Goal: Task Accomplishment & Management: Manage account settings

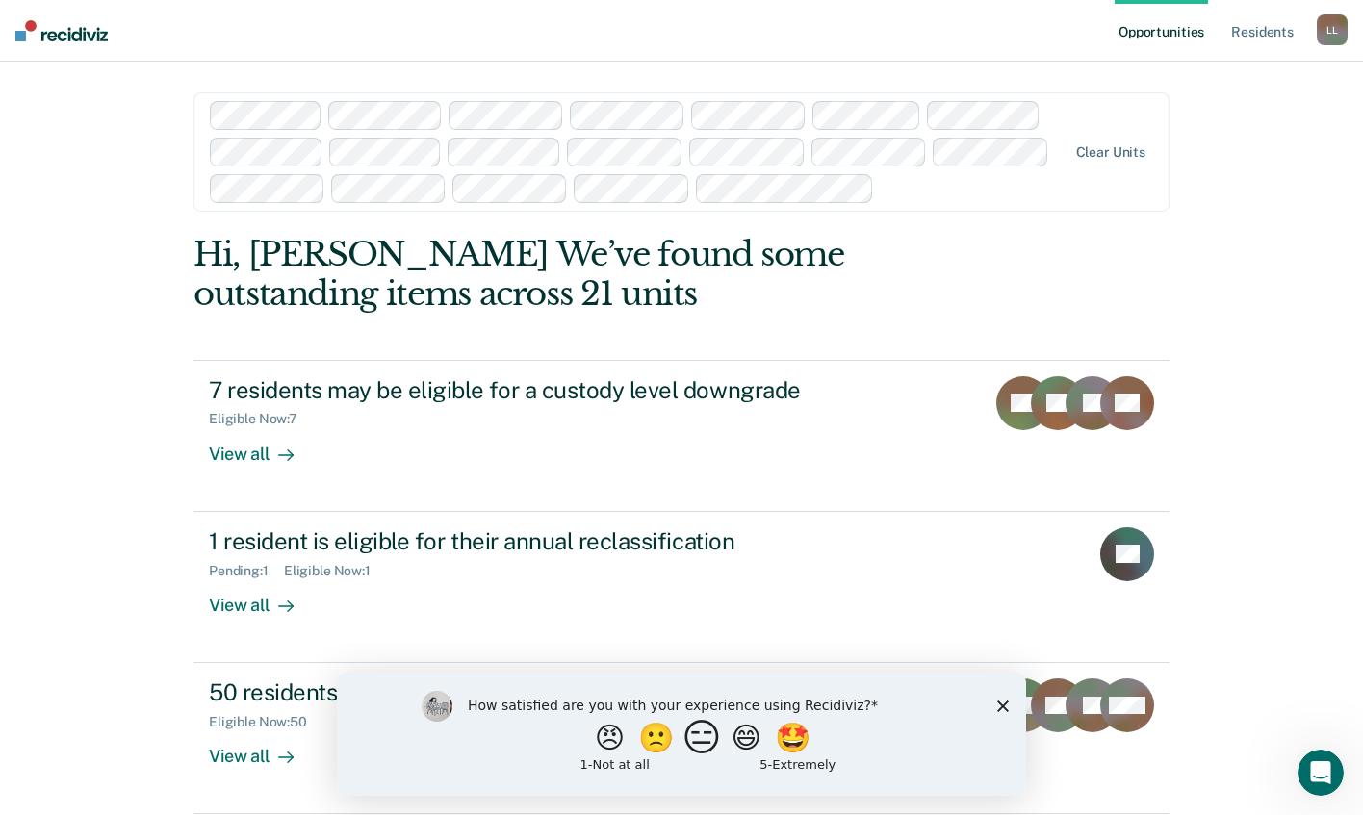
click at [701, 738] on button "😑" at bounding box center [704, 737] width 45 height 38
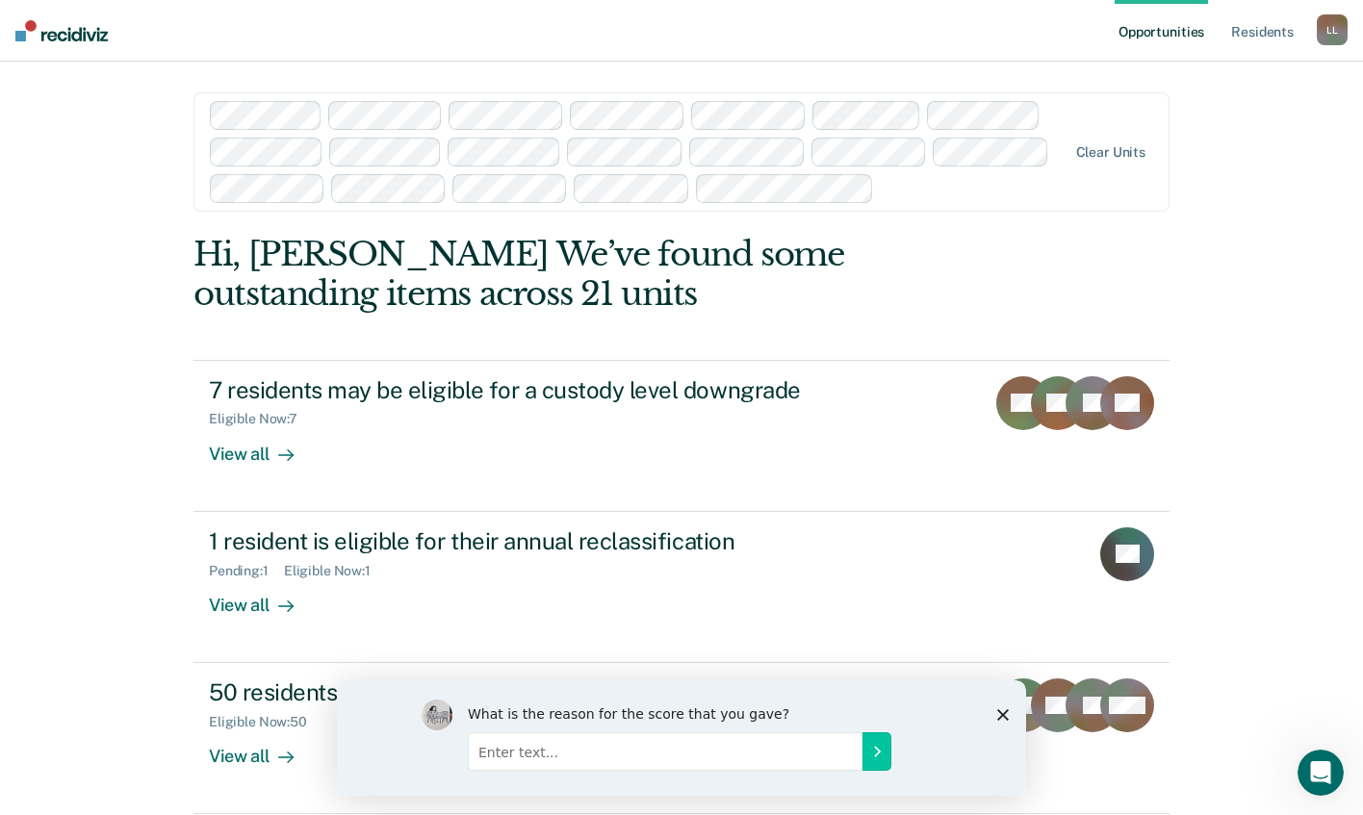
click at [566, 764] on input "Enter text..." at bounding box center [665, 750] width 395 height 38
type input "Can we please get the summary page to all fit uniform on one page? It seems to …"
click at [870, 761] on button "Submit your response" at bounding box center [876, 750] width 29 height 38
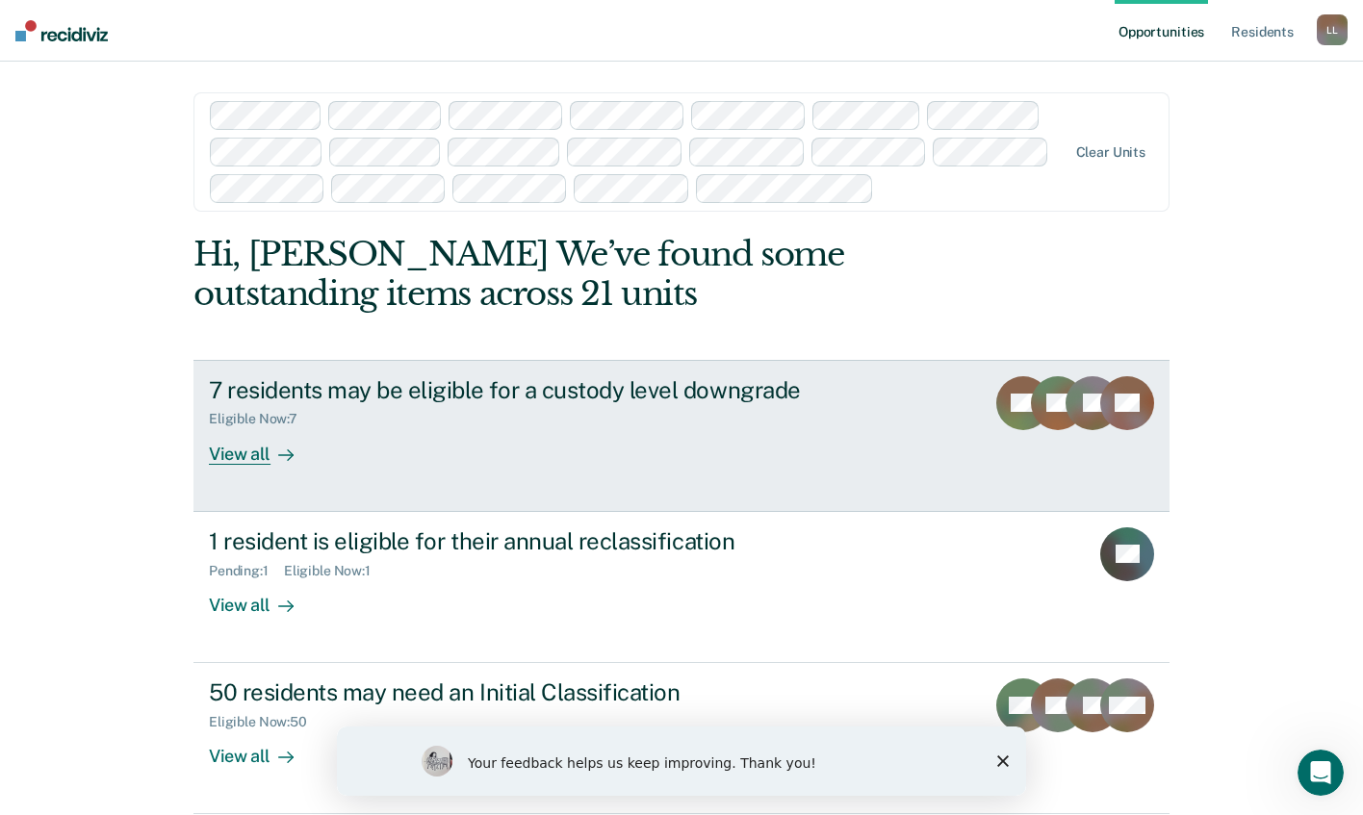
click at [258, 460] on div "View all" at bounding box center [263, 446] width 108 height 38
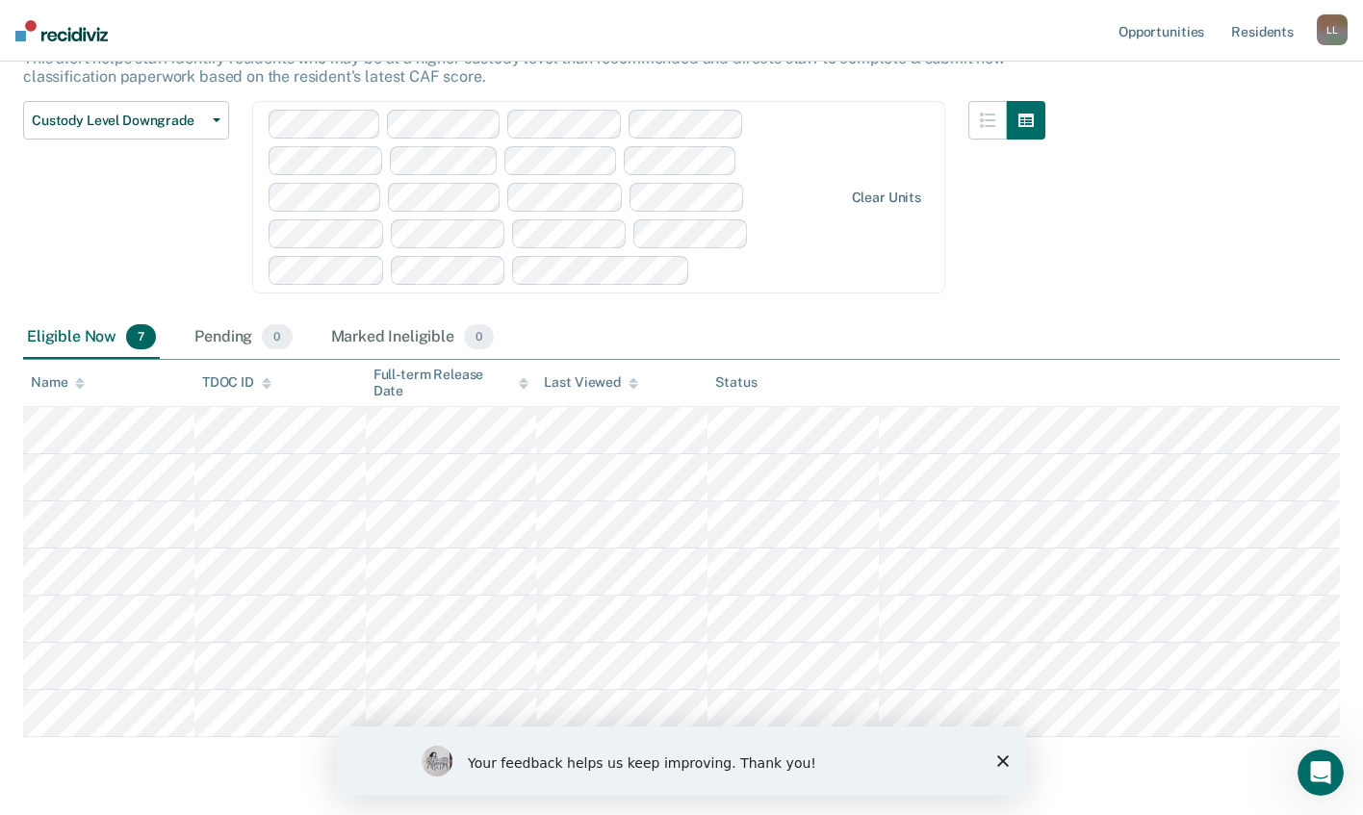
scroll to position [192, 0]
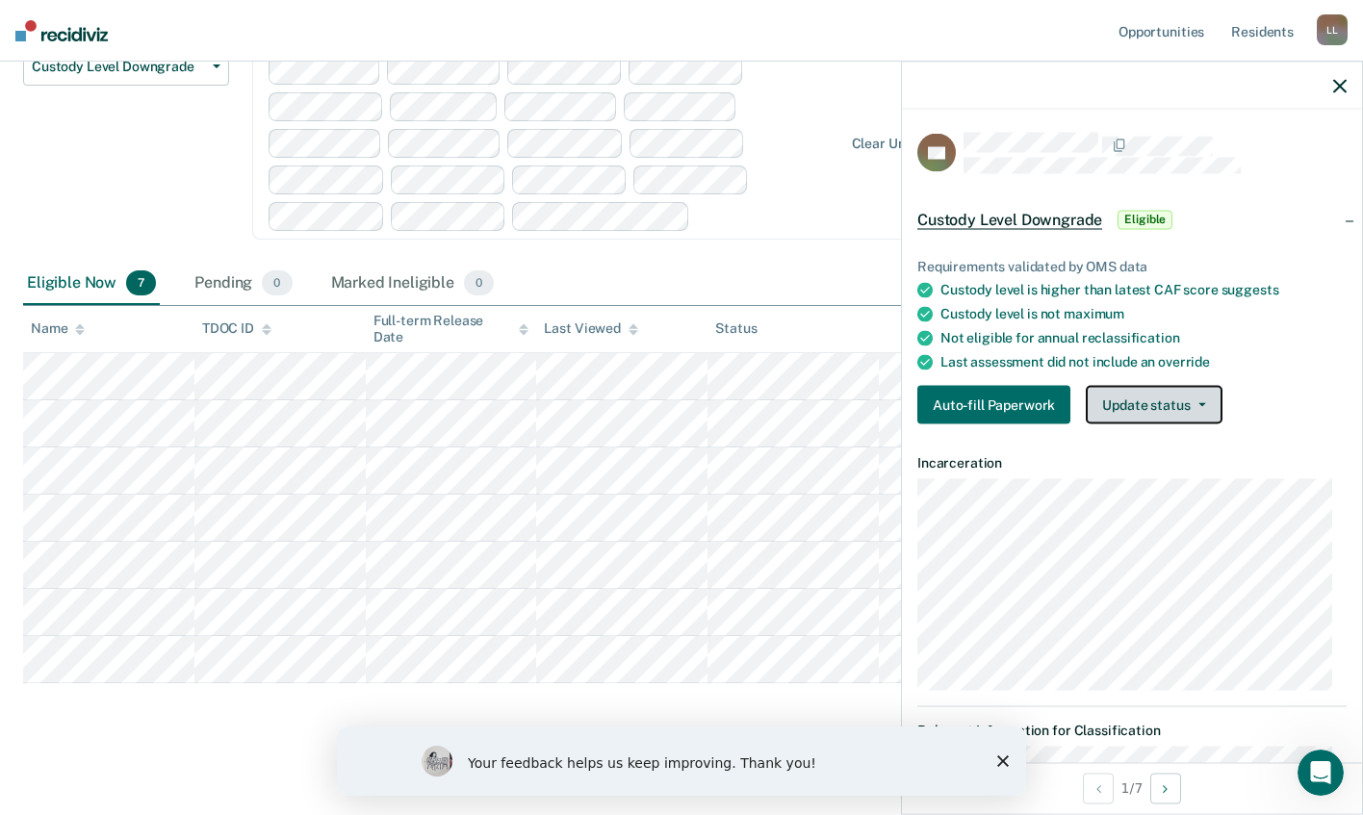
click at [1167, 407] on button "Update status" at bounding box center [1153, 405] width 136 height 38
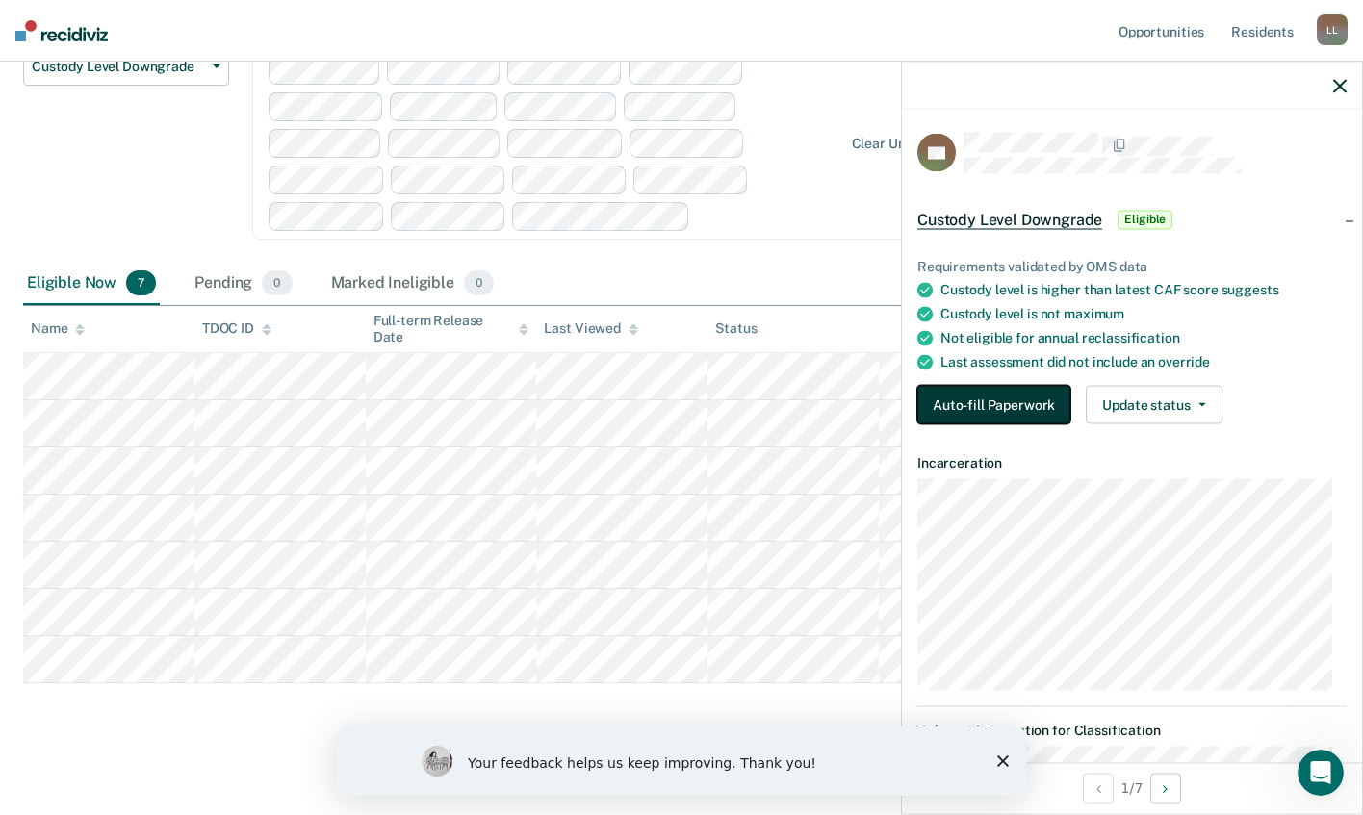
click at [978, 405] on button "Auto-fill Paperwork" at bounding box center [993, 405] width 153 height 38
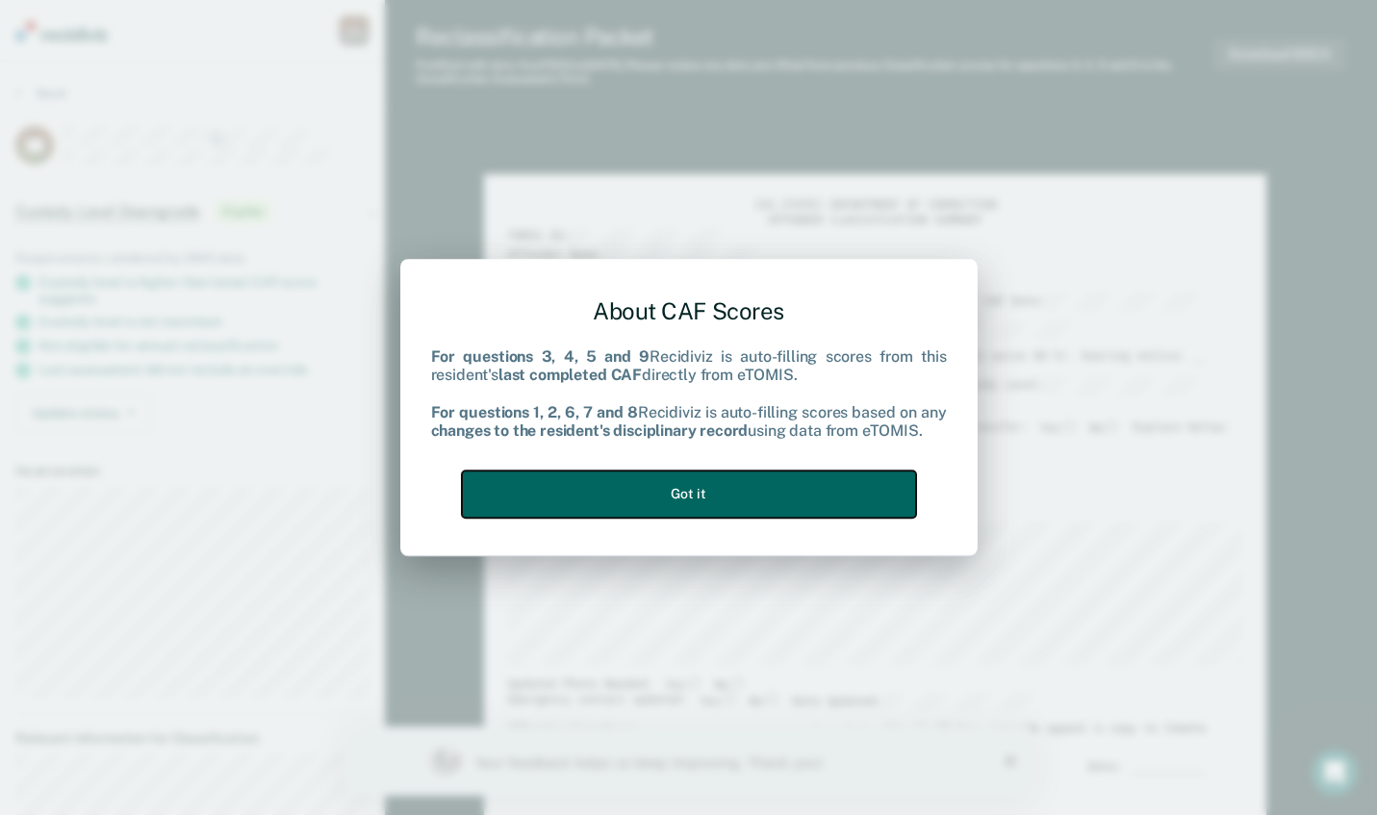
click at [698, 489] on button "Got it" at bounding box center [689, 494] width 454 height 47
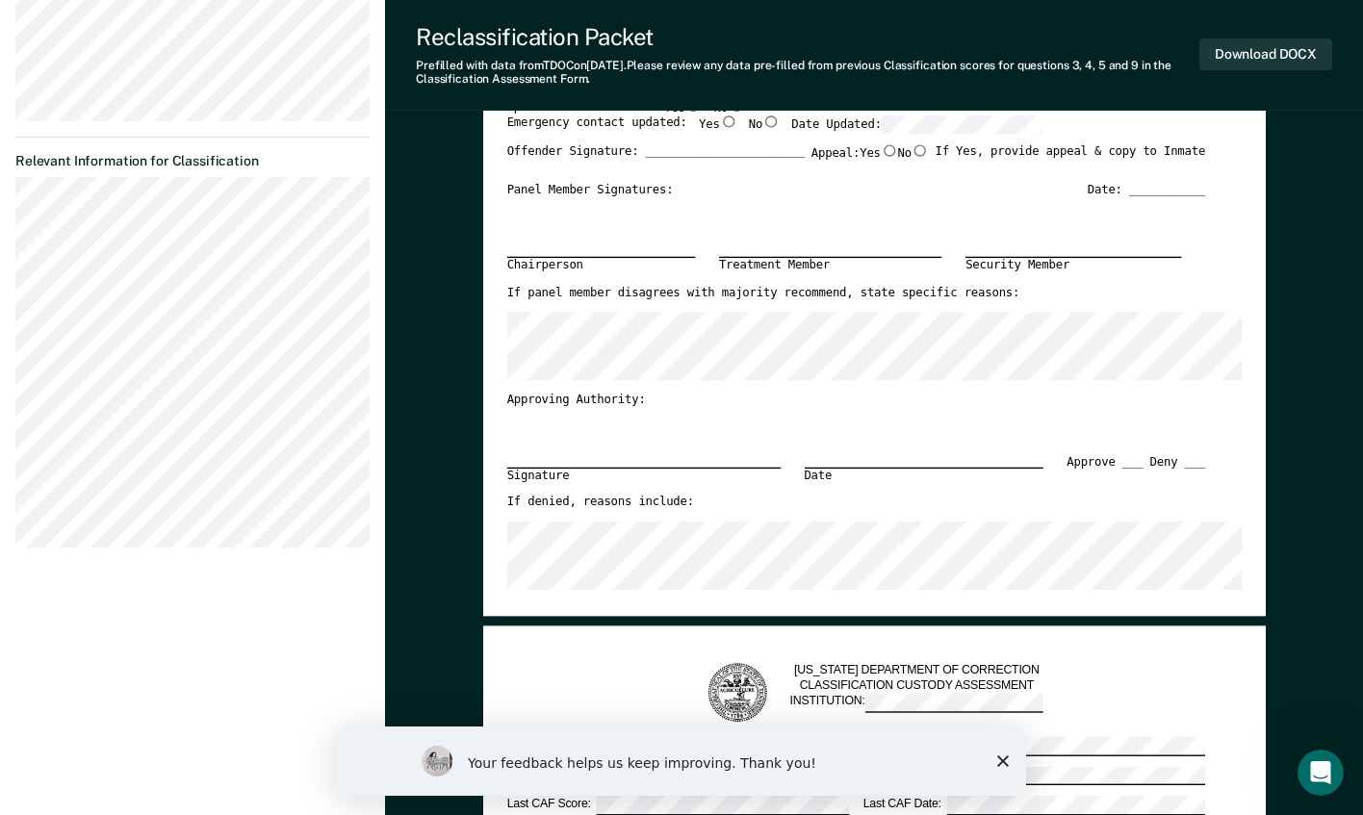
type textarea "x"
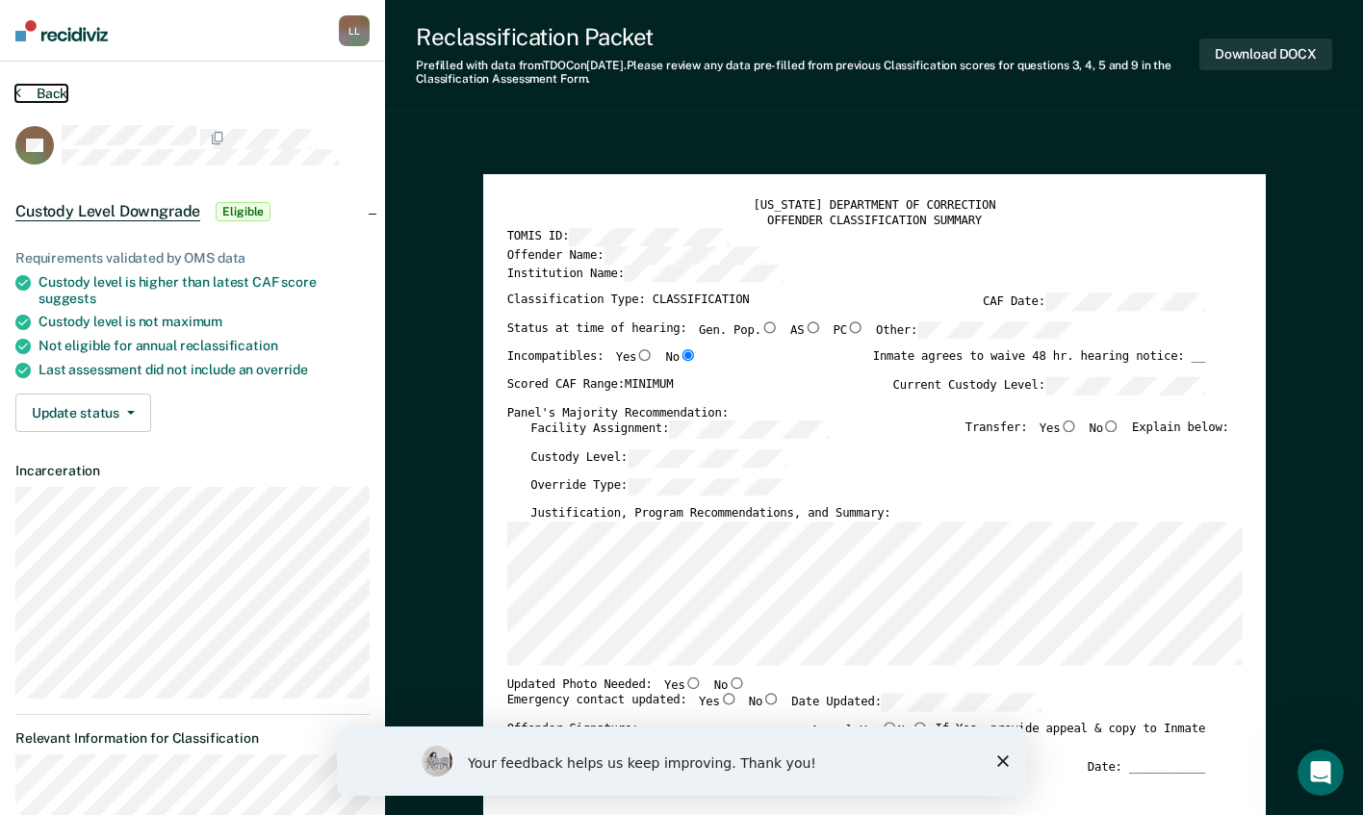
click at [64, 90] on button "Back" at bounding box center [41, 93] width 52 height 17
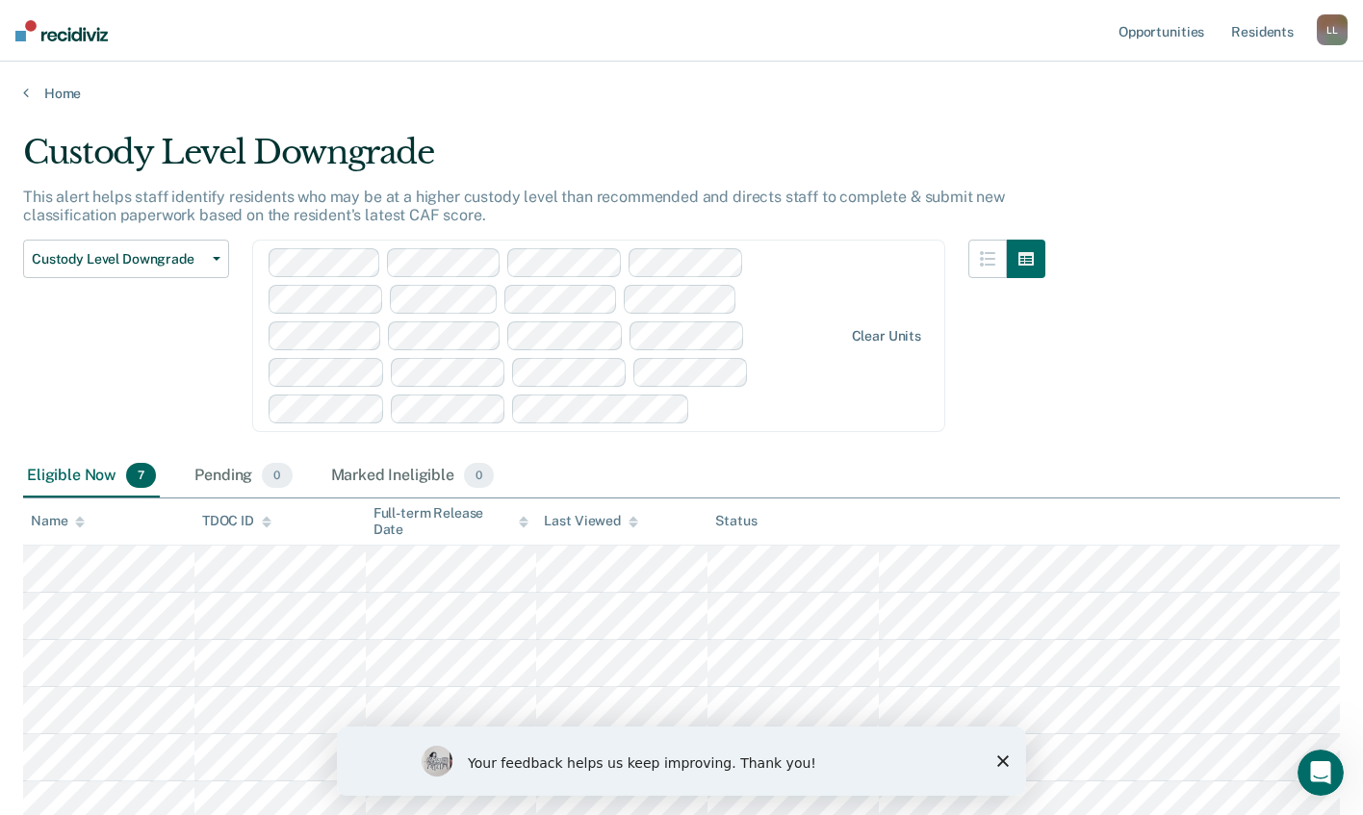
scroll to position [192, 0]
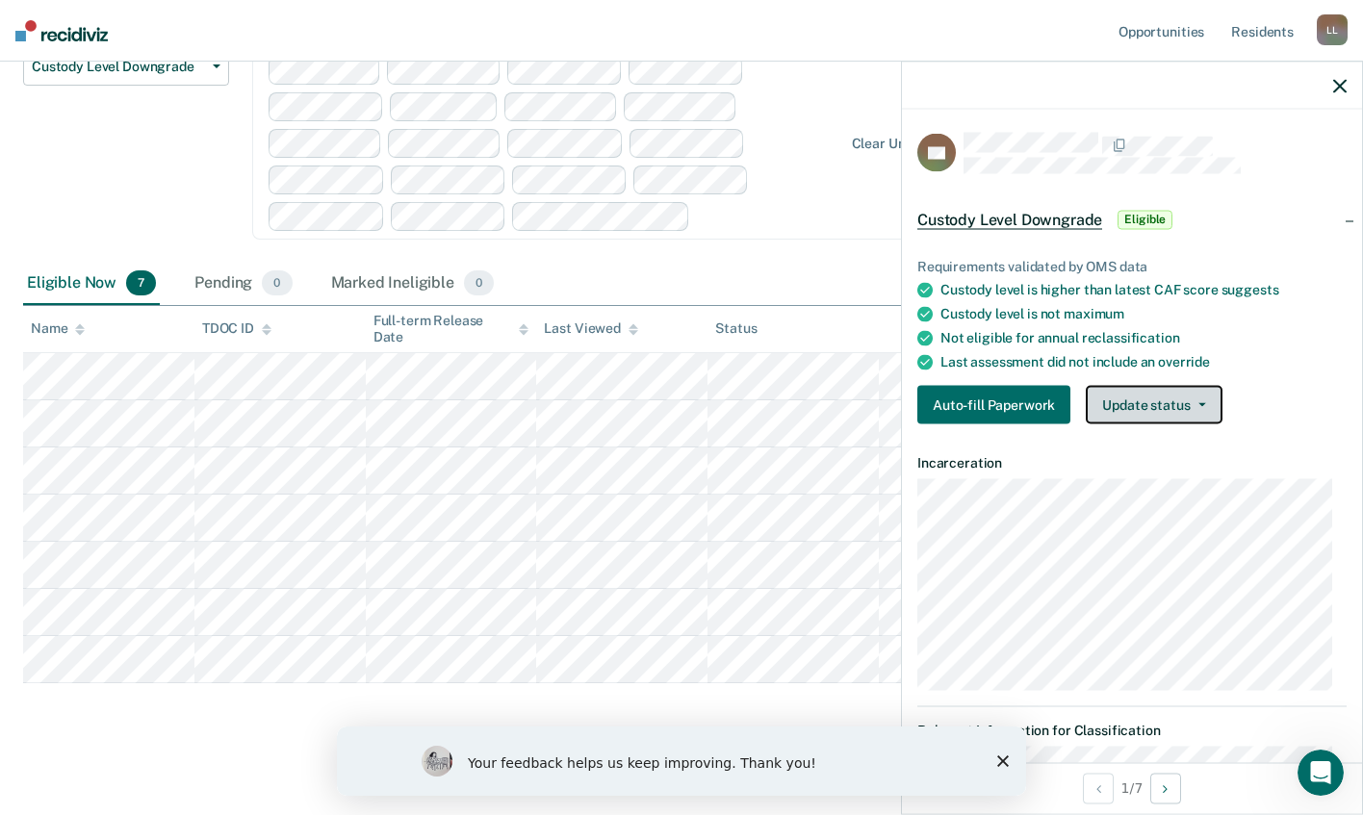
click at [1170, 404] on button "Update status" at bounding box center [1153, 405] width 136 height 38
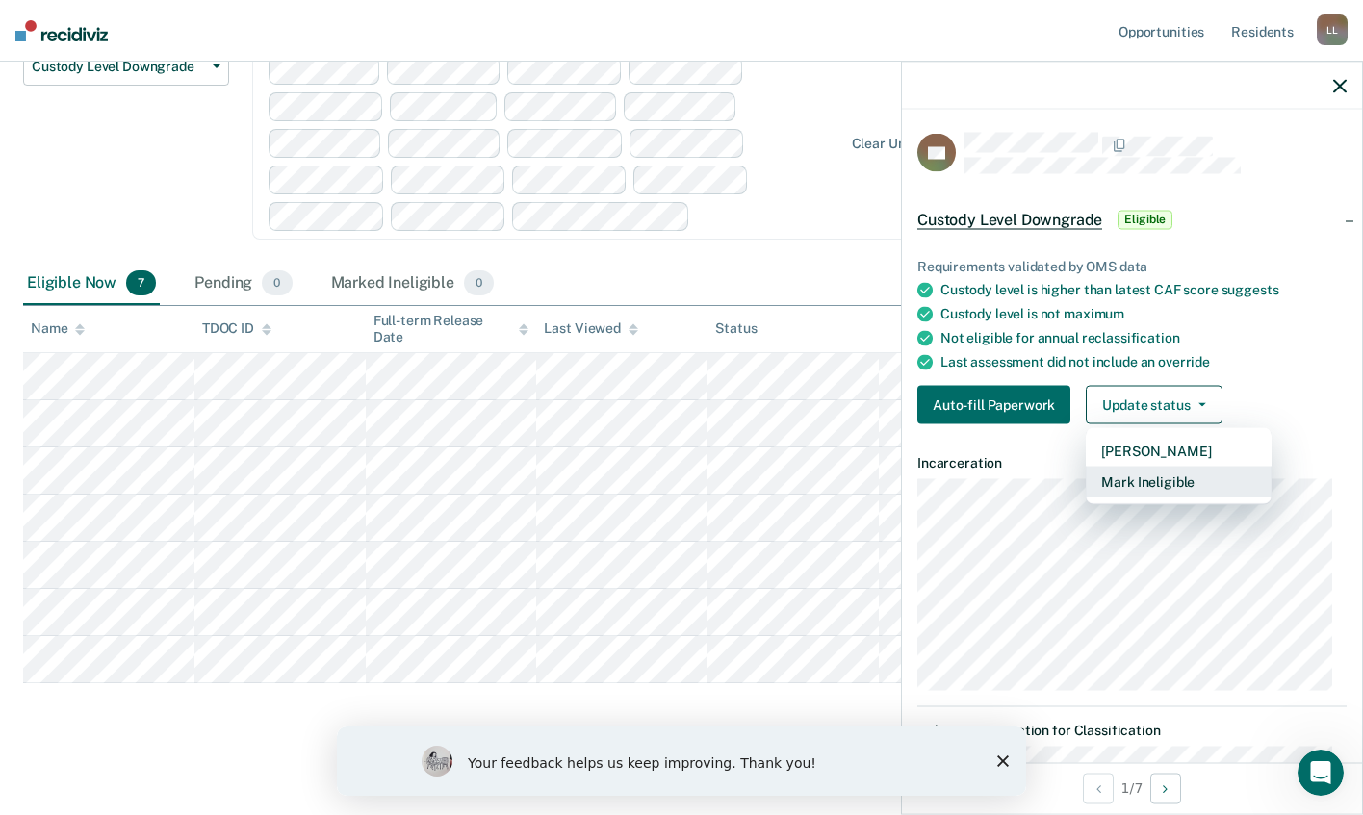
click at [1166, 476] on button "Mark Ineligible" at bounding box center [1178, 482] width 186 height 31
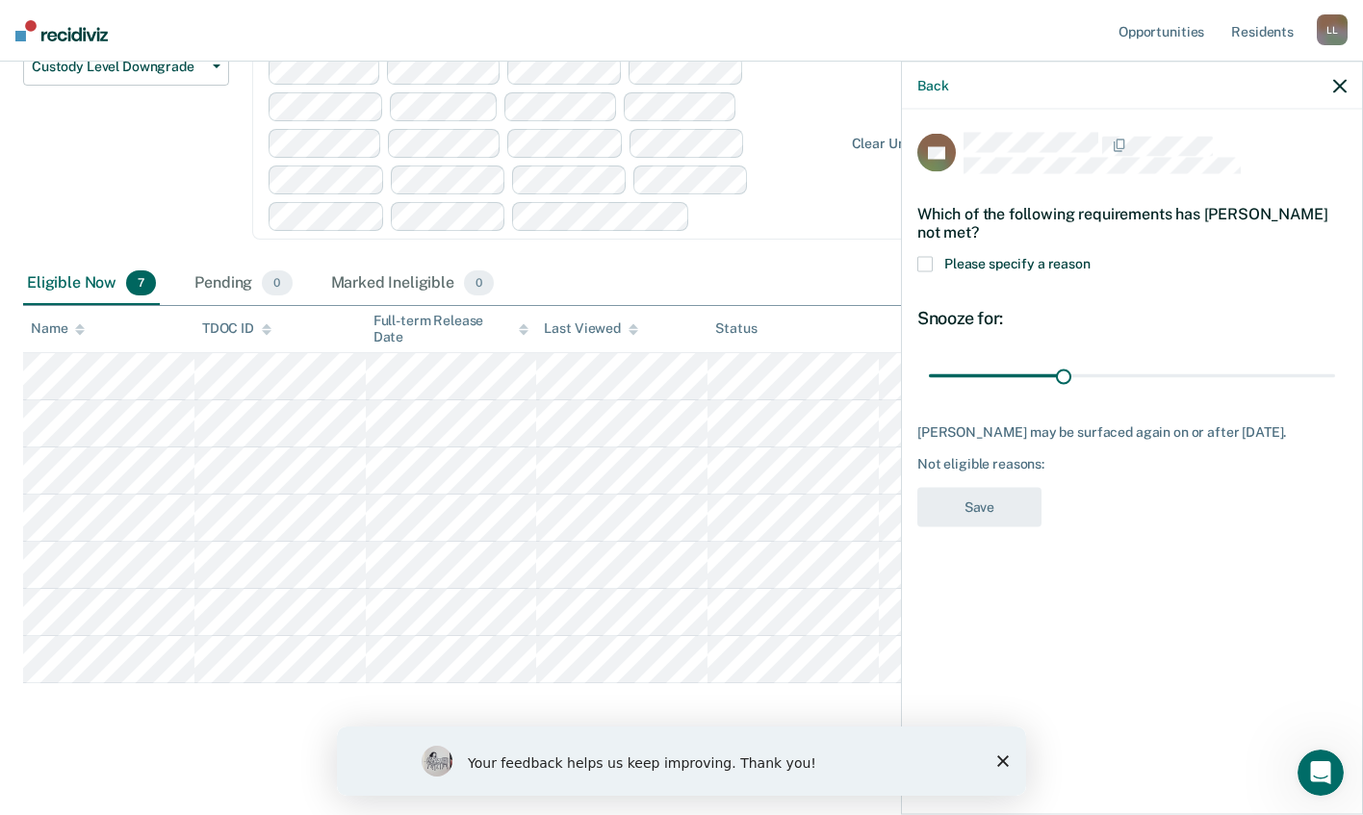
click at [927, 261] on span at bounding box center [924, 263] width 15 height 15
click at [1090, 256] on input "Please specify a reason" at bounding box center [1090, 256] width 0 height 0
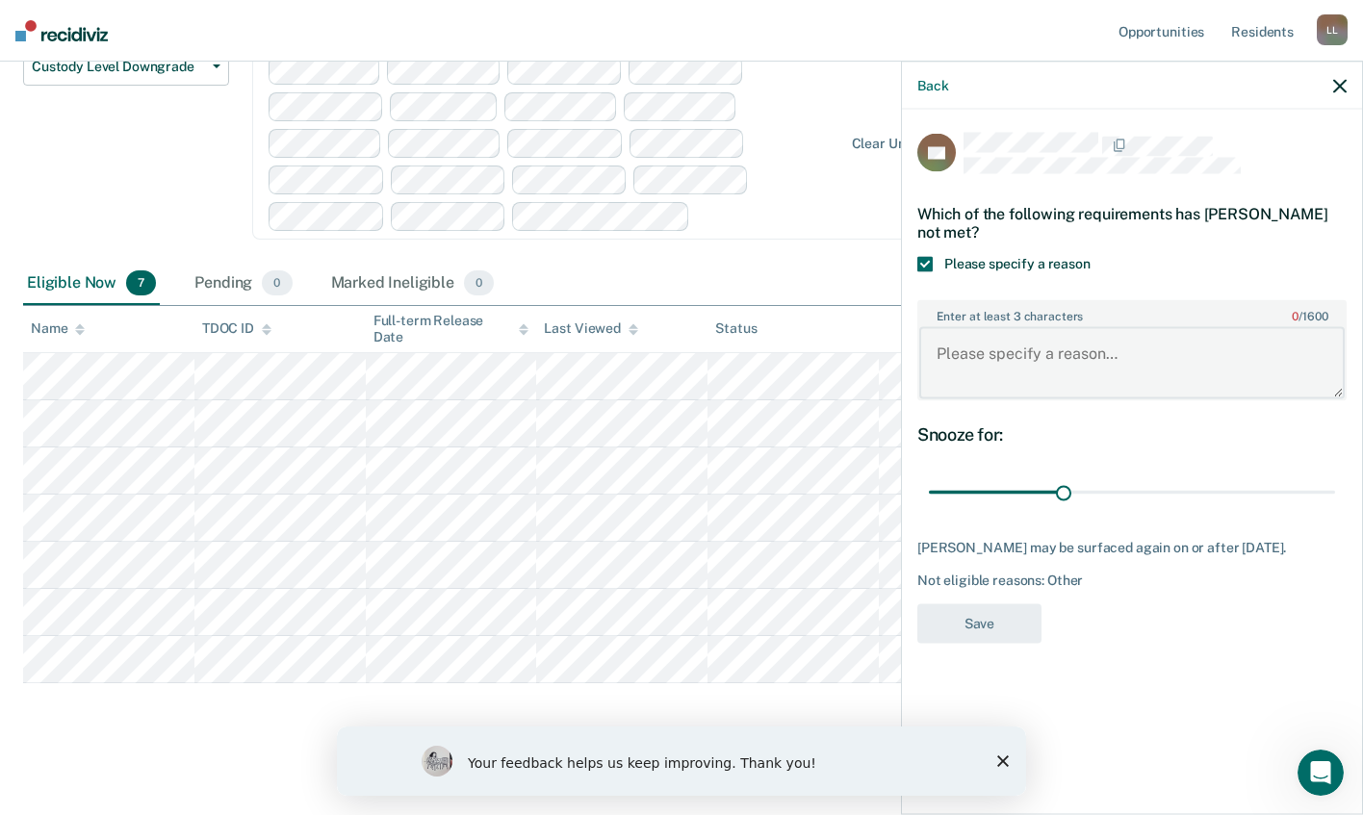
click at [1089, 366] on textarea "Enter at least 3 characters 0 / 1600" at bounding box center [1131, 362] width 425 height 71
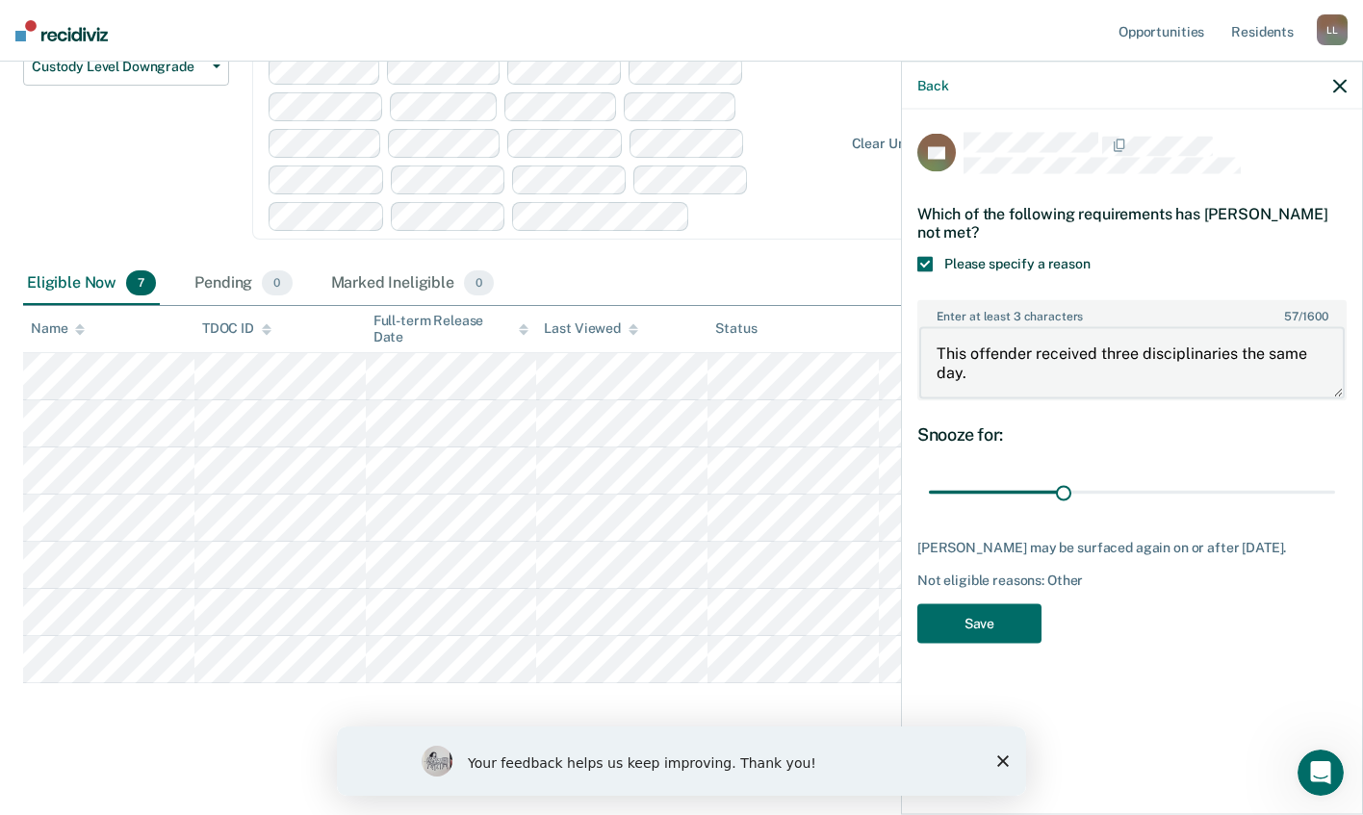
click at [1032, 368] on textarea "This offender received three disciplinaries the same day." at bounding box center [1131, 362] width 425 height 71
click at [1007, 375] on textarea "This offender received three disciplinaries the same day." at bounding box center [1131, 362] width 425 height 71
drag, startPoint x: 1082, startPoint y: 370, endPoint x: 1016, endPoint y: 362, distance: 65.9
click at [1016, 362] on textarea "This offender received three disciplinaries the same day. These incidents were …" at bounding box center [1131, 362] width 425 height 71
click at [1102, 388] on textarea "This offender received three disciplinaries the same day. These disciplinaries …" at bounding box center [1131, 362] width 425 height 71
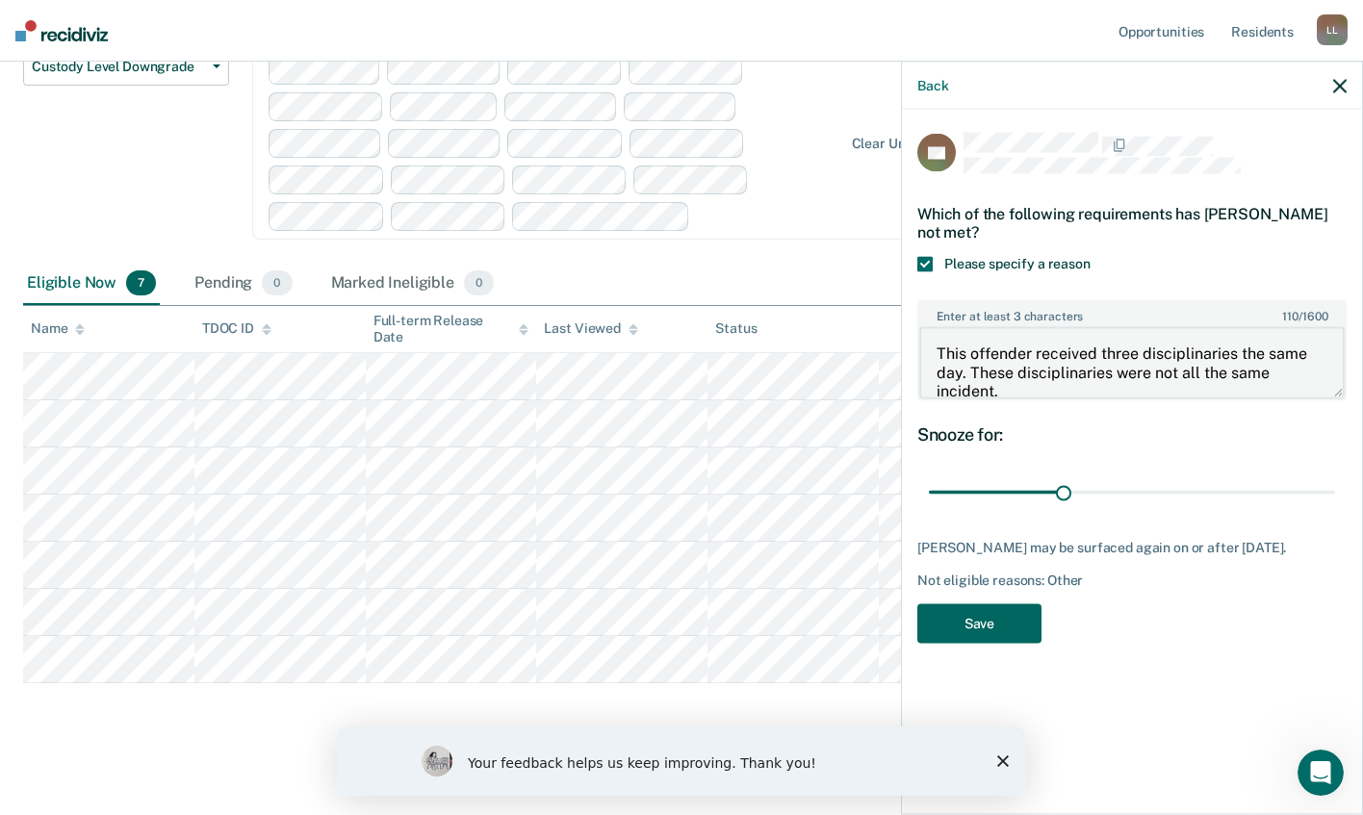
type textarea "This offender received three disciplinaries the same day. These disciplinaries …"
click at [972, 618] on button "Save" at bounding box center [979, 622] width 124 height 39
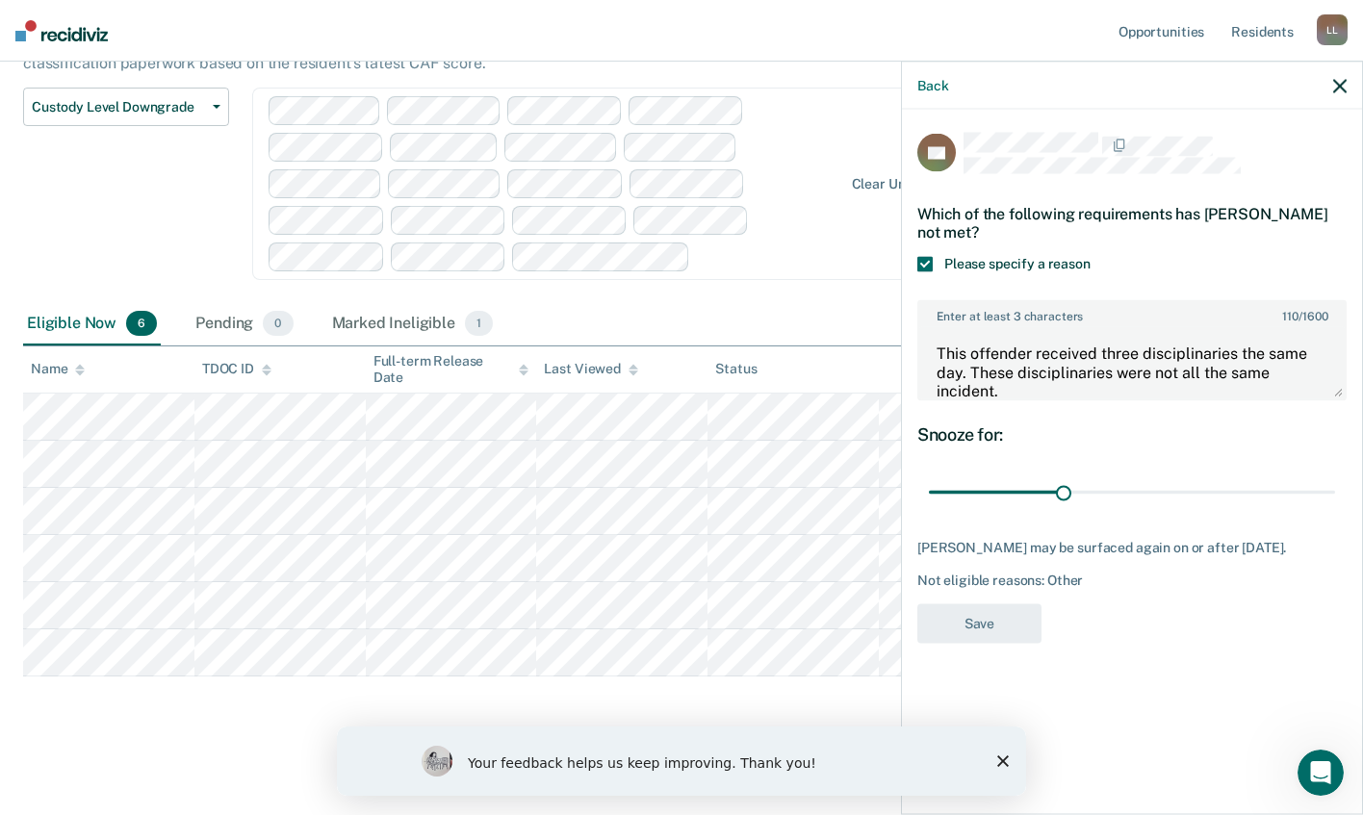
scroll to position [152, 0]
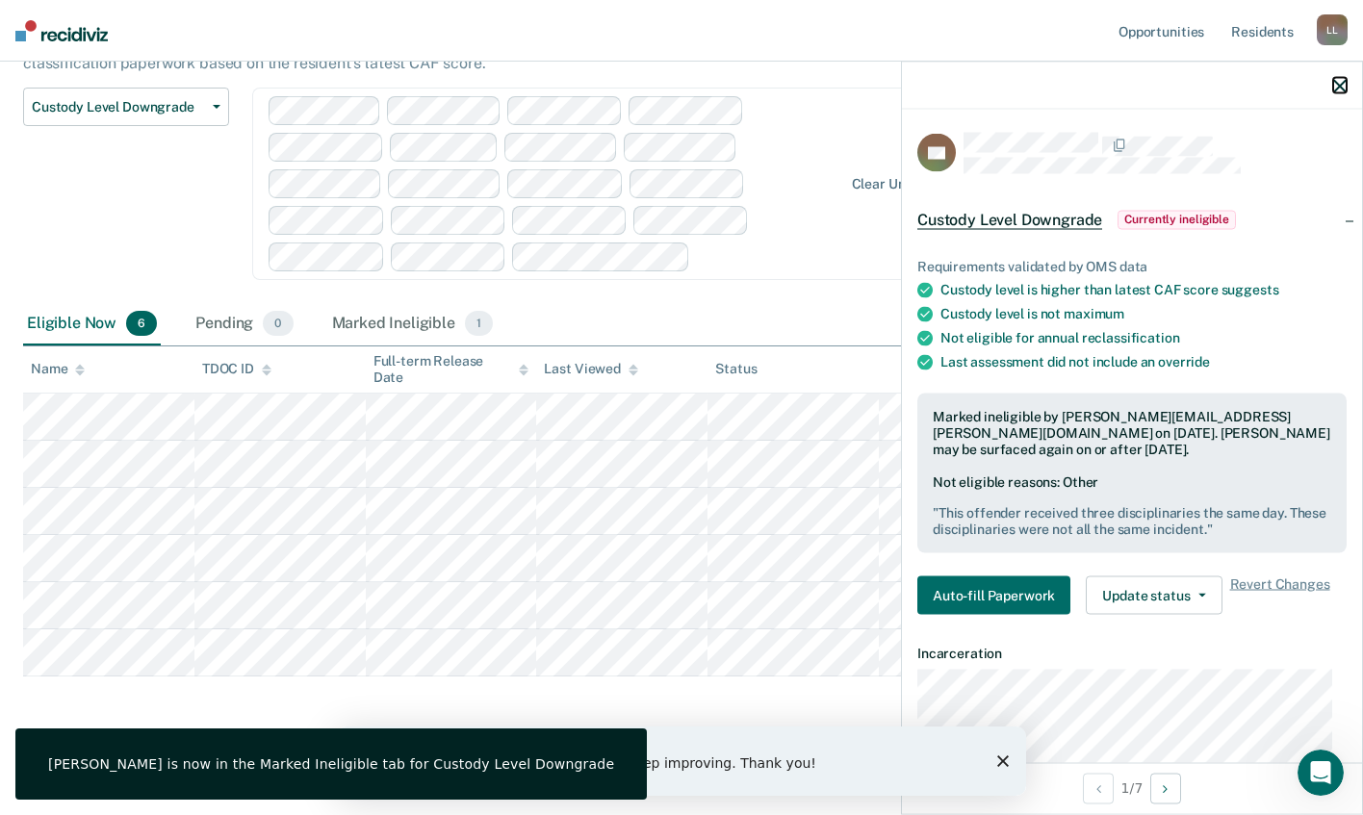
click at [1335, 87] on icon "button" at bounding box center [1339, 85] width 13 height 13
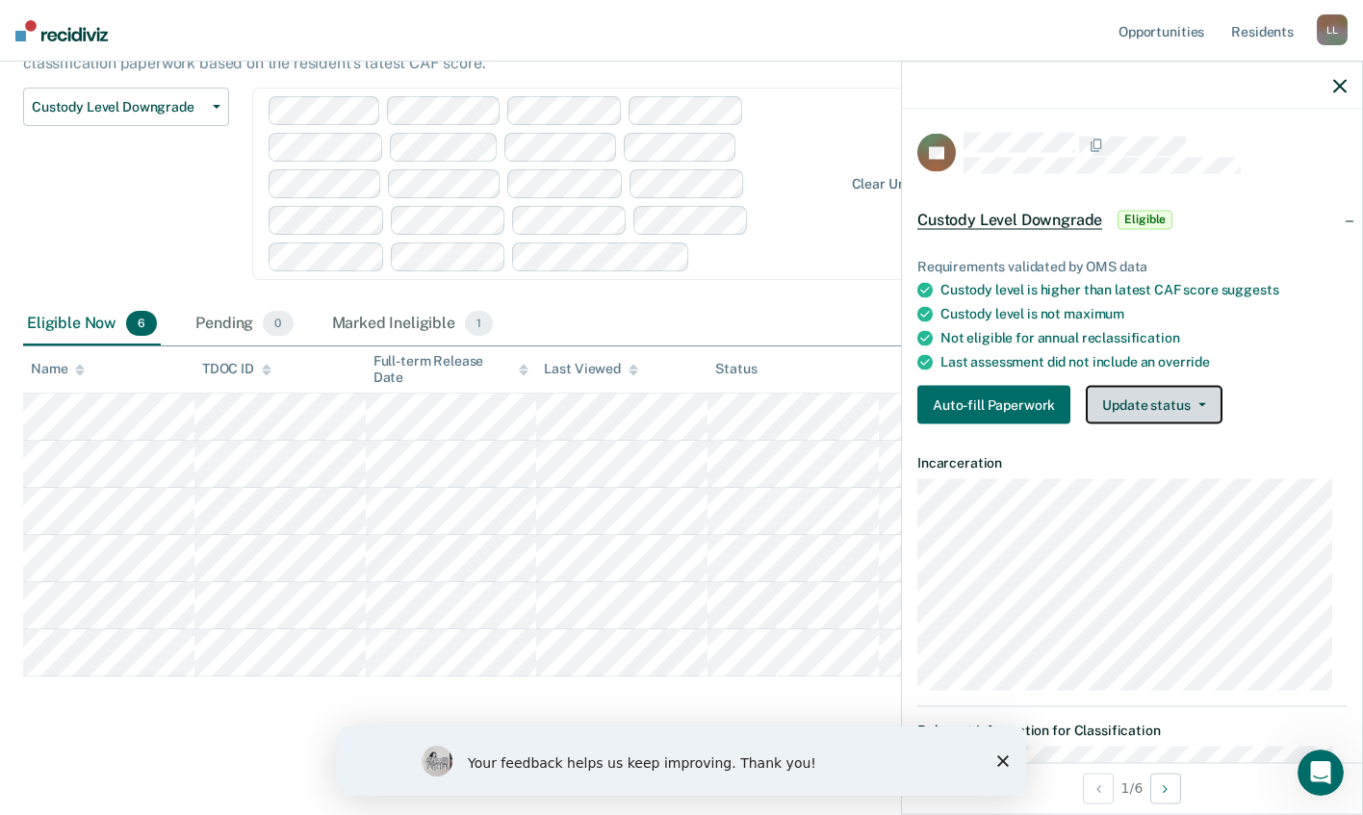
click at [1197, 413] on button "Update status" at bounding box center [1153, 405] width 136 height 38
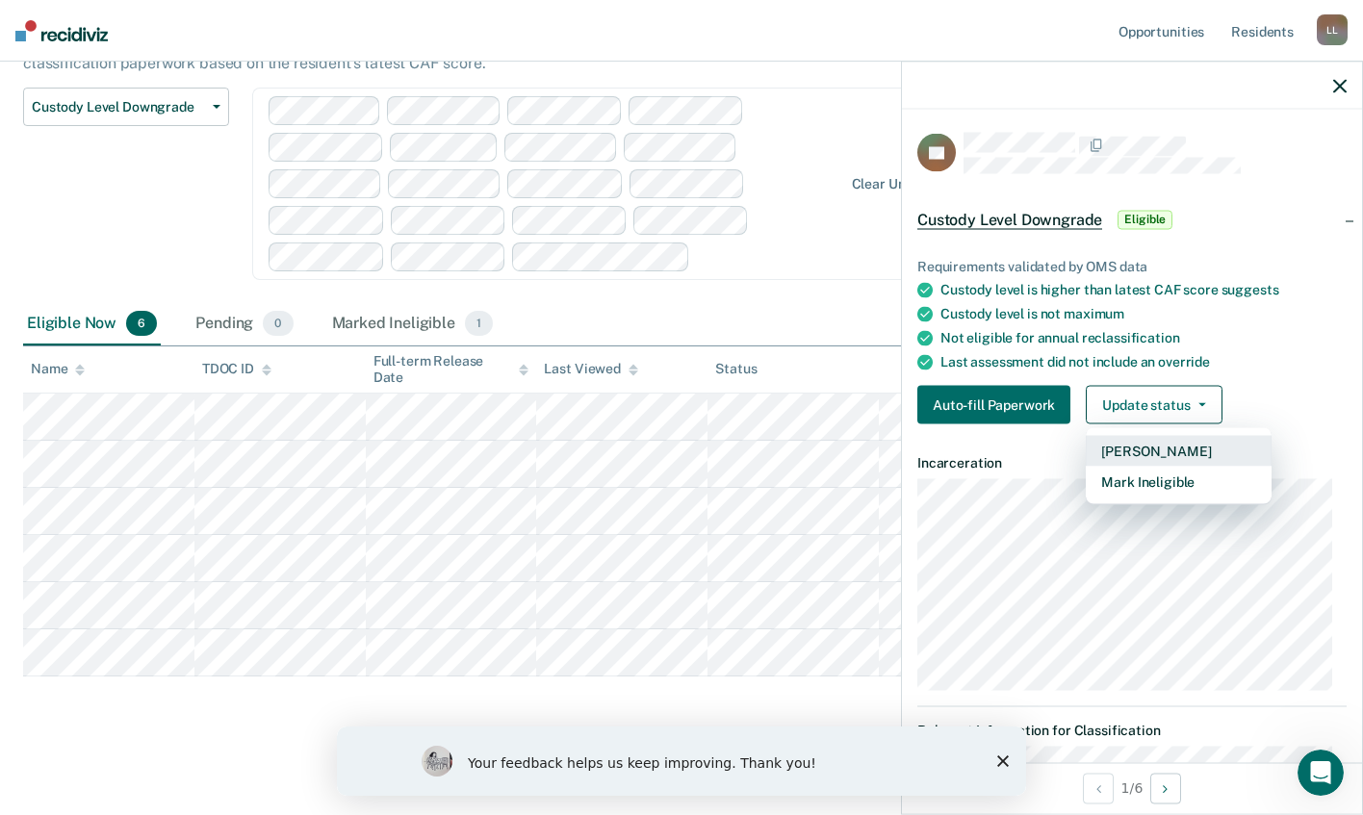
click at [1189, 449] on button "[PERSON_NAME]" at bounding box center [1178, 451] width 186 height 31
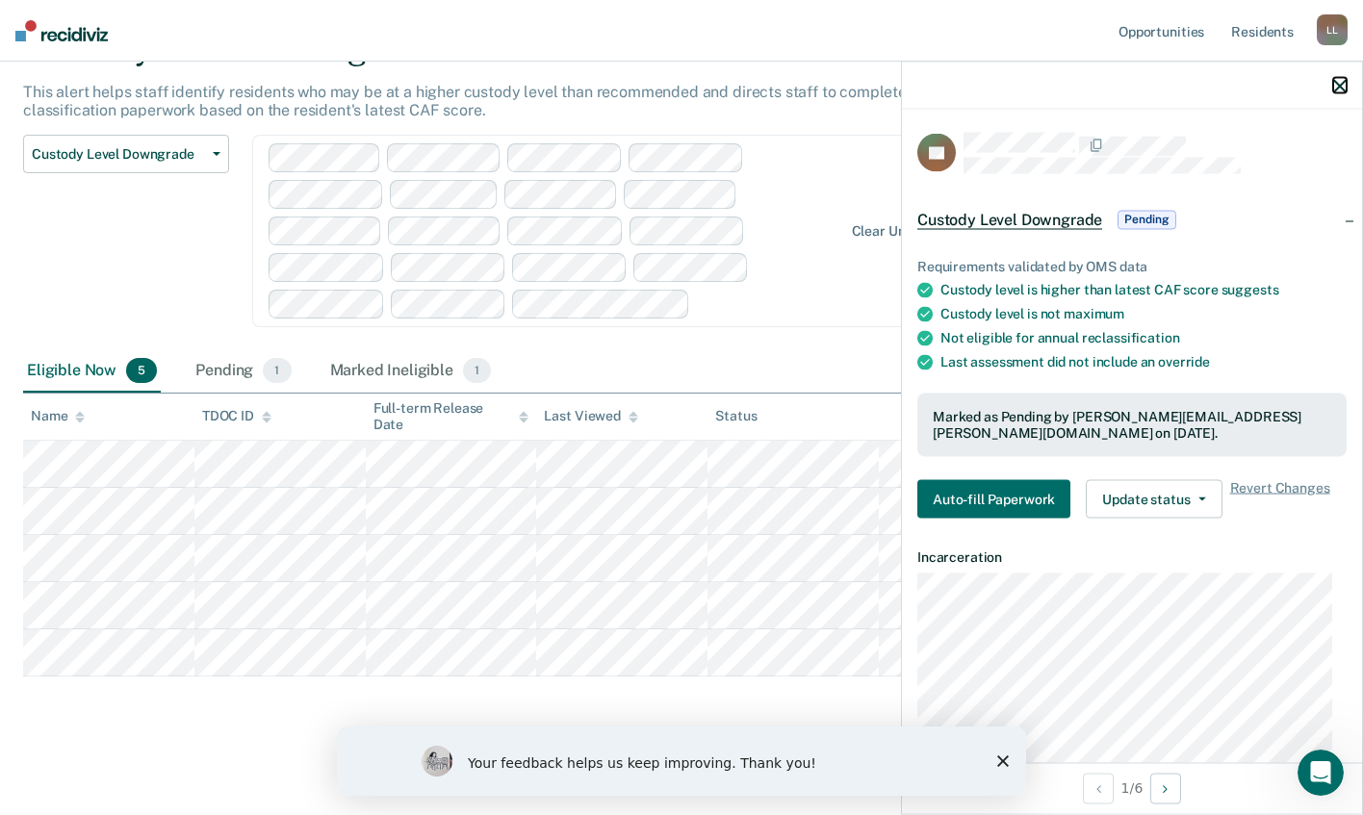
click at [1334, 89] on icon "button" at bounding box center [1339, 85] width 13 height 13
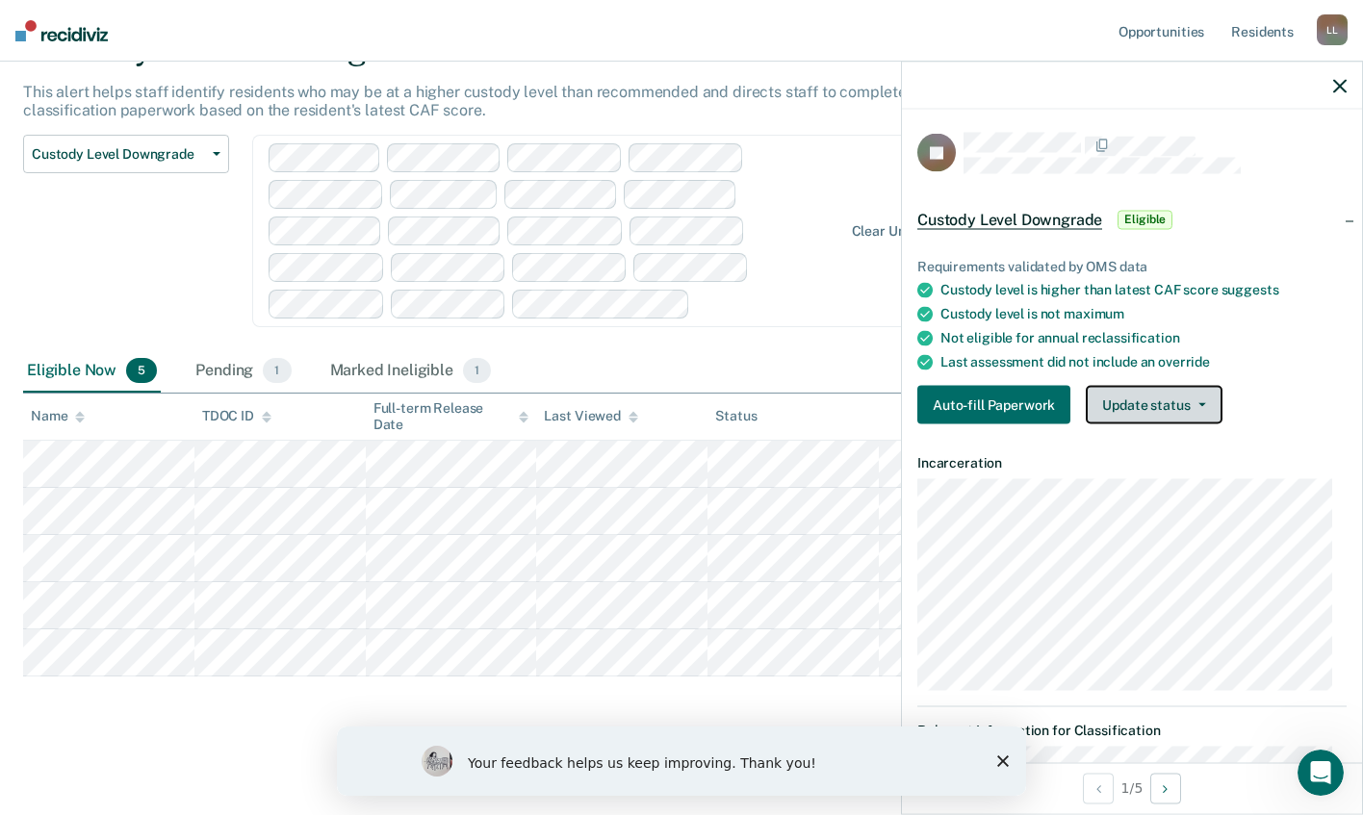
click at [1159, 406] on button "Update status" at bounding box center [1153, 405] width 136 height 38
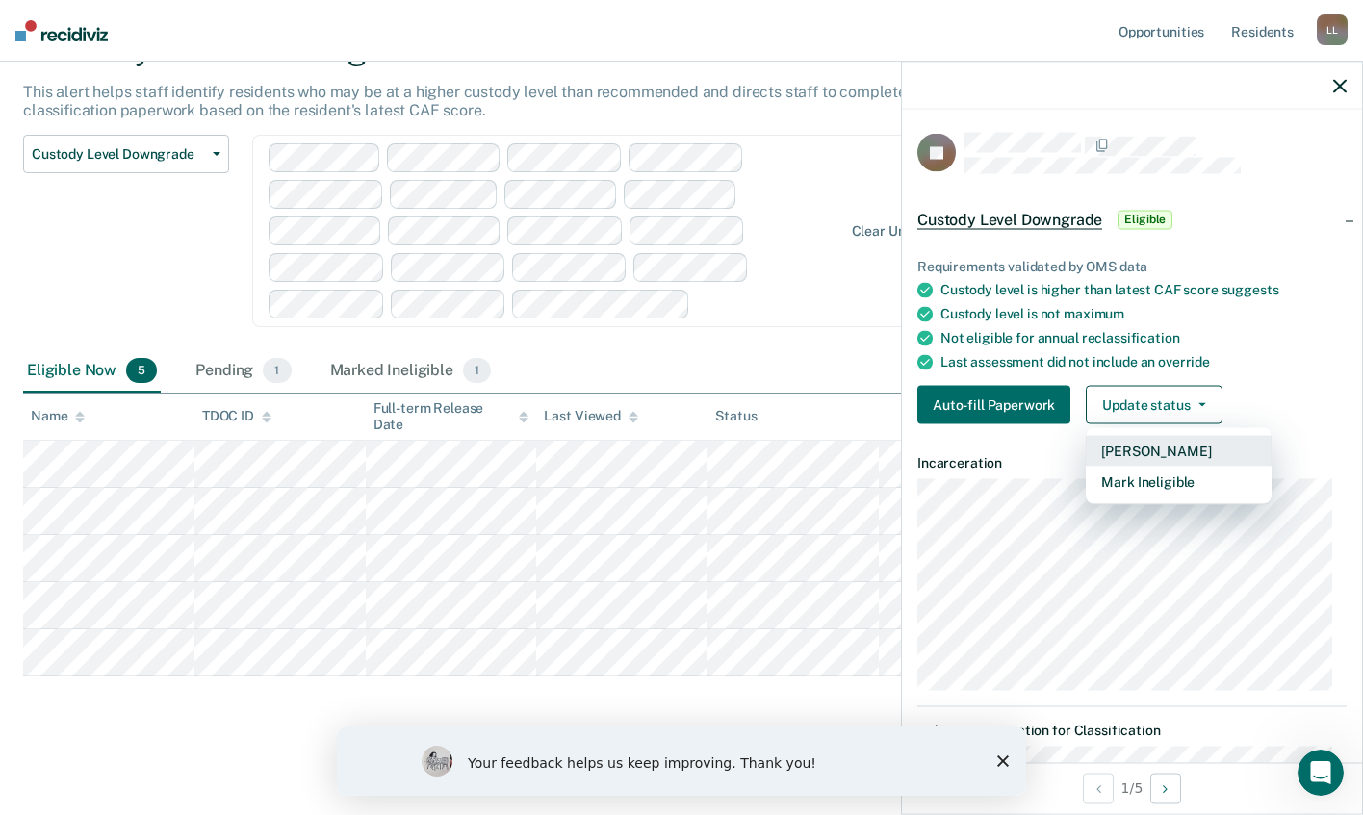
click at [1164, 448] on button "[PERSON_NAME]" at bounding box center [1178, 451] width 186 height 31
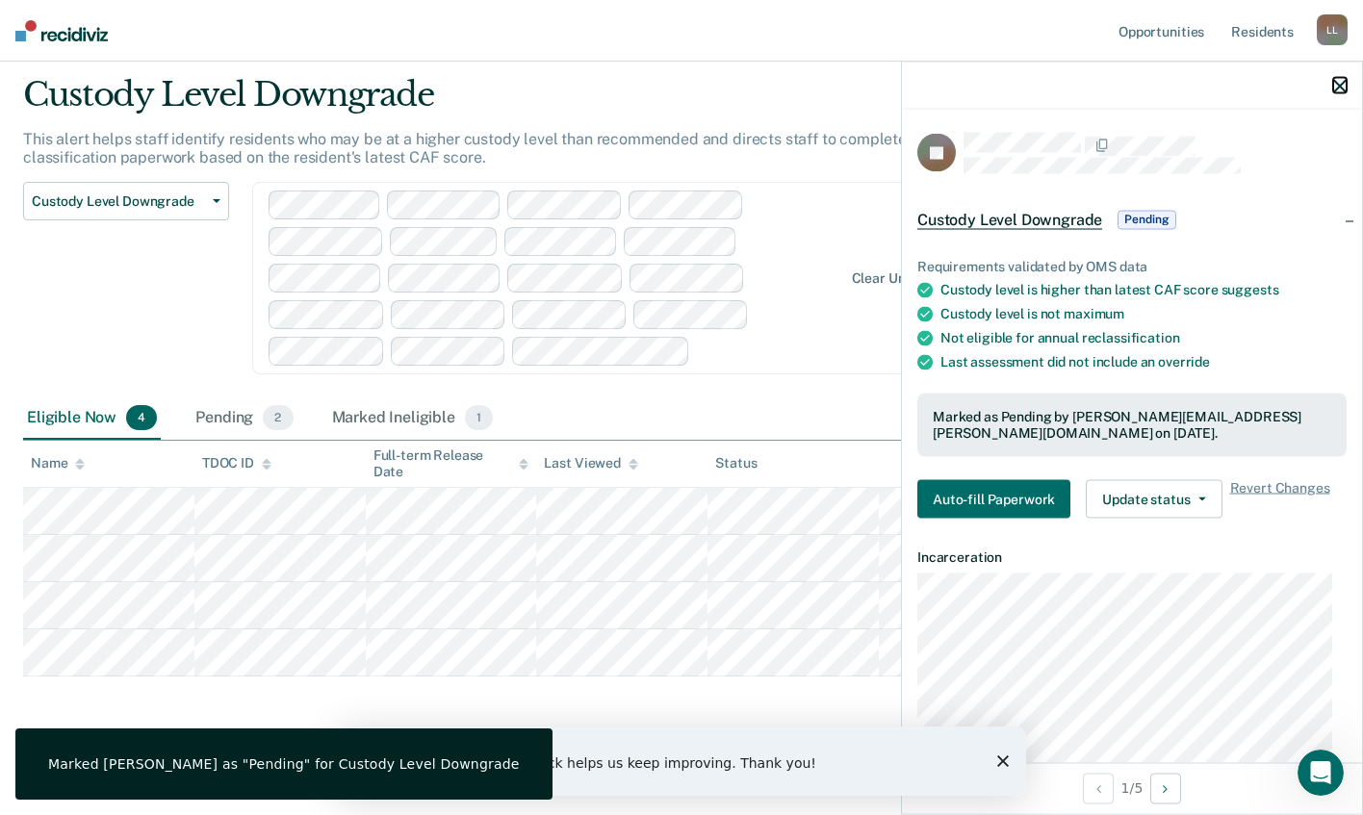
click at [1341, 86] on icon "button" at bounding box center [1339, 85] width 13 height 13
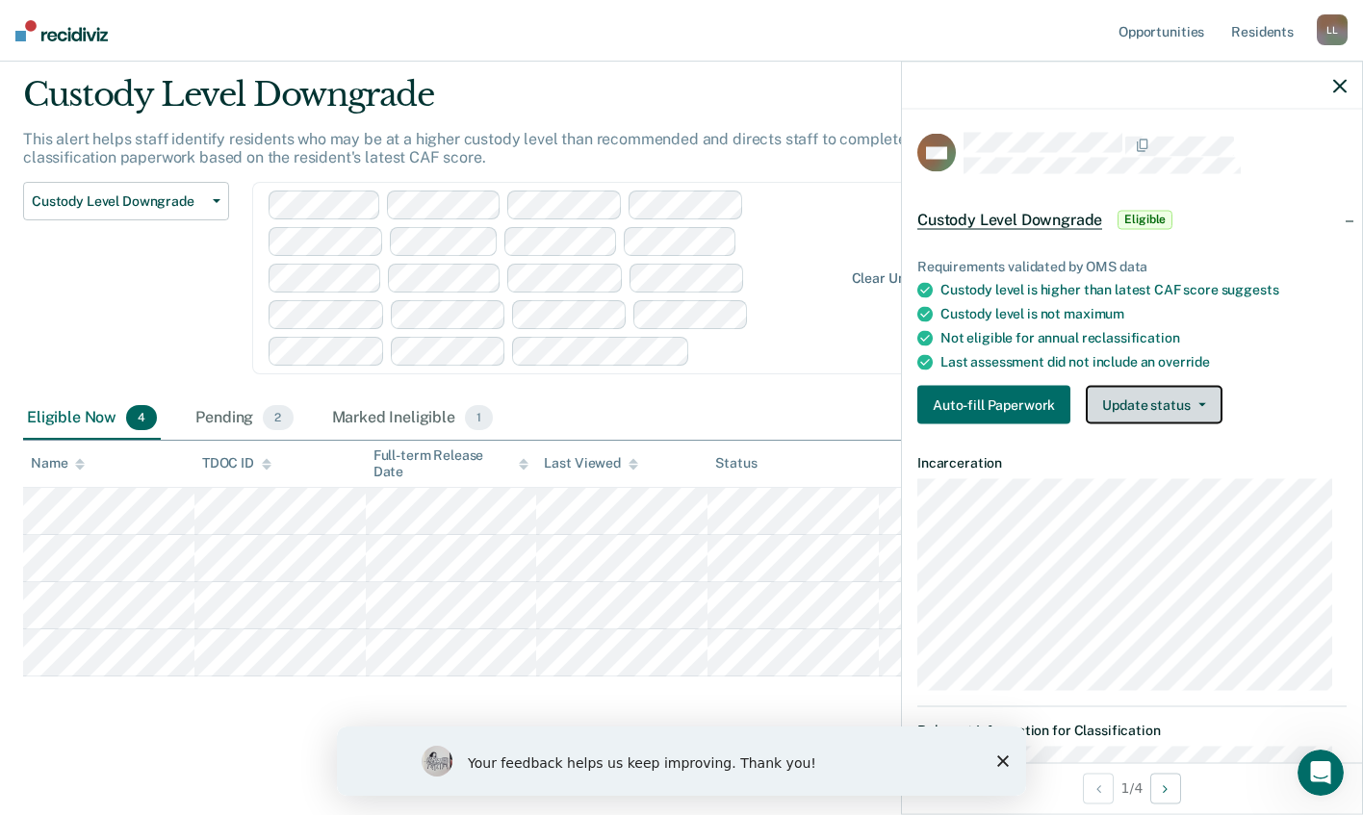
click at [1142, 398] on button "Update status" at bounding box center [1153, 405] width 136 height 38
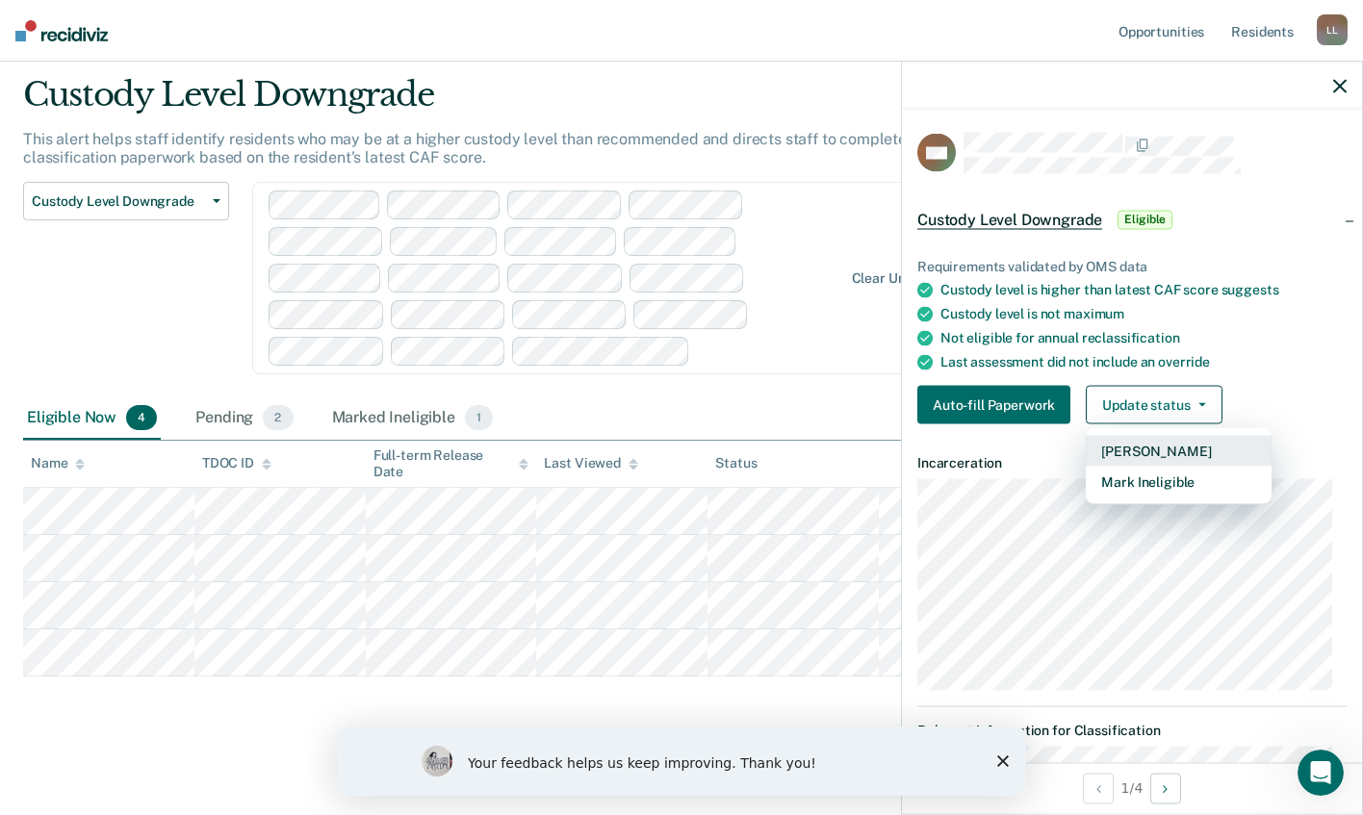
click at [1165, 449] on button "[PERSON_NAME]" at bounding box center [1178, 451] width 186 height 31
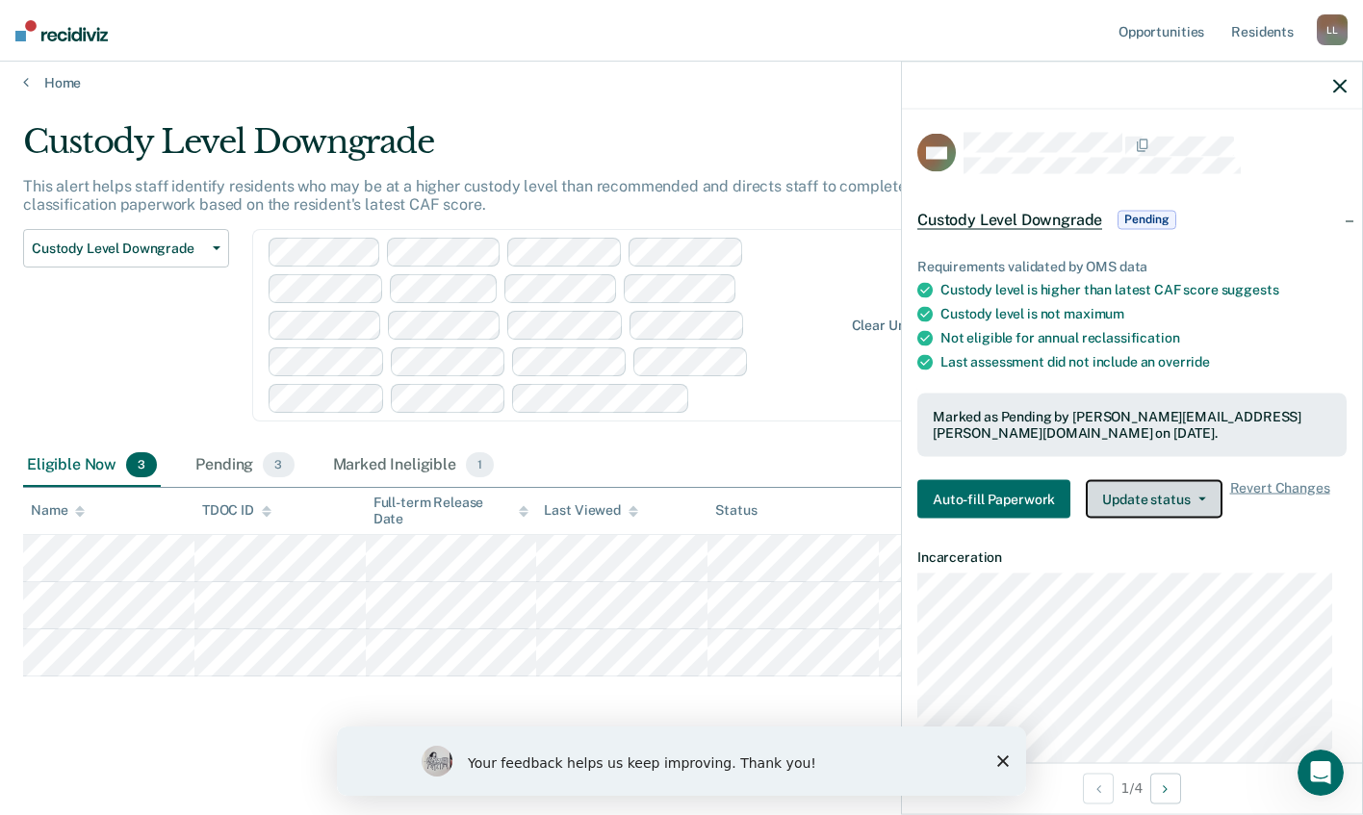
scroll to position [11, 0]
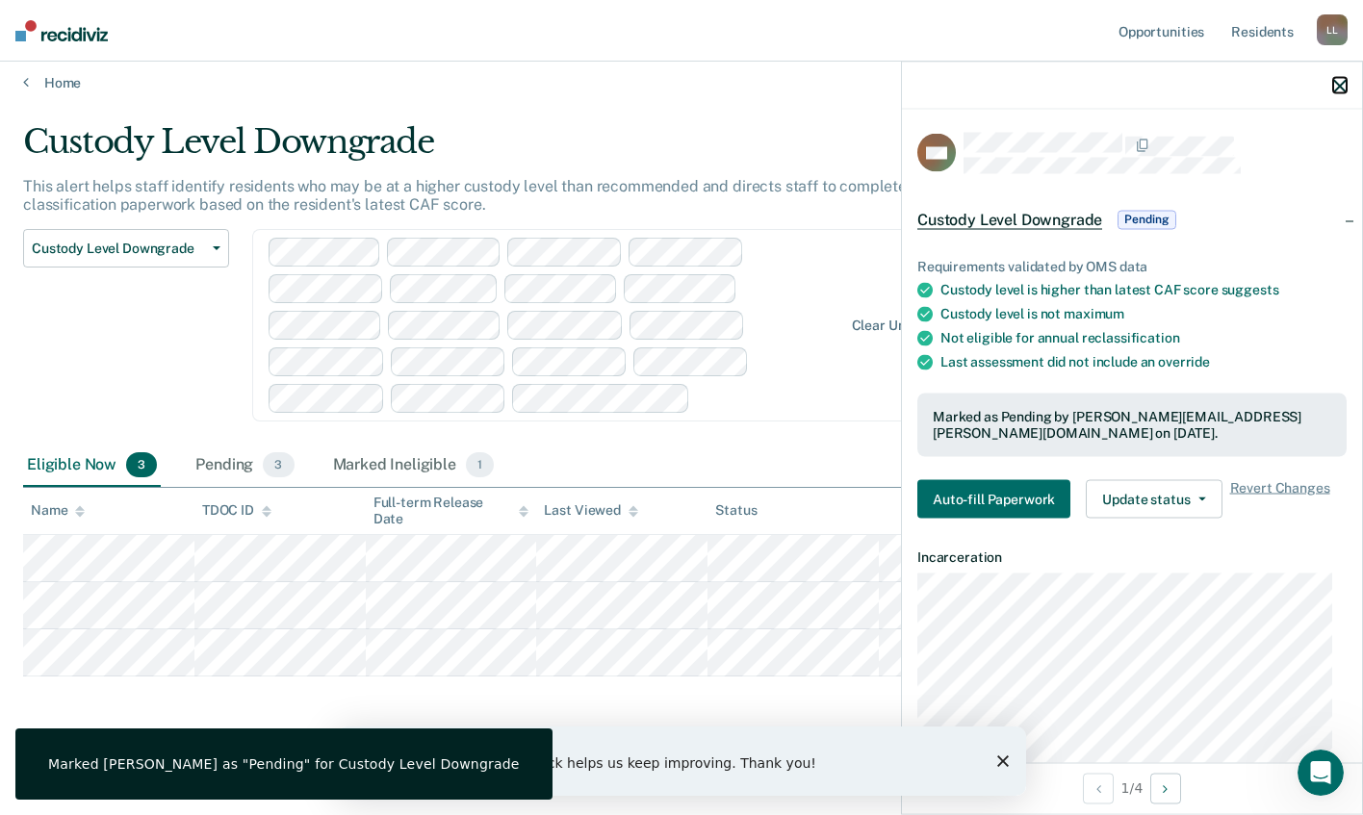
click at [1339, 84] on icon "button" at bounding box center [1339, 85] width 13 height 13
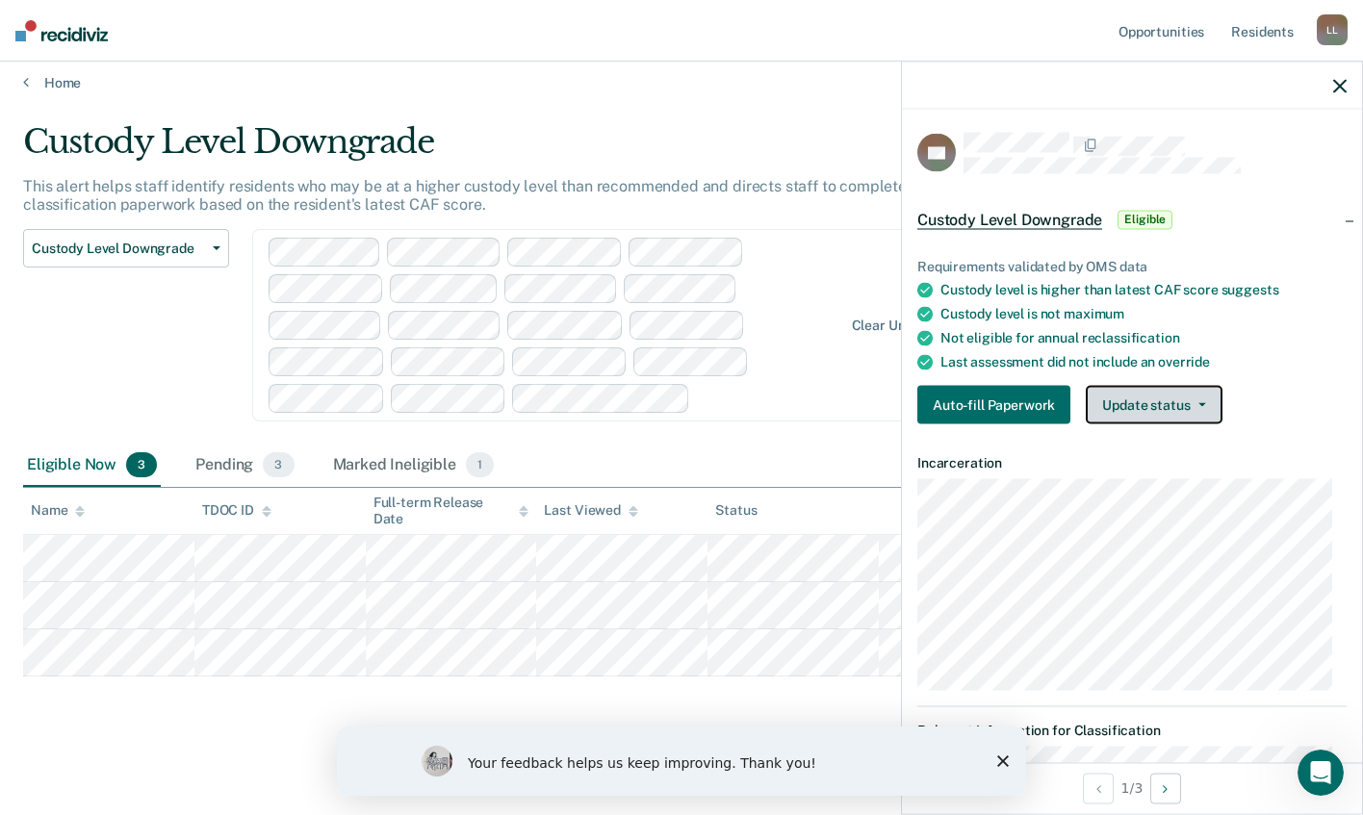
click at [1160, 407] on button "Update status" at bounding box center [1153, 405] width 136 height 38
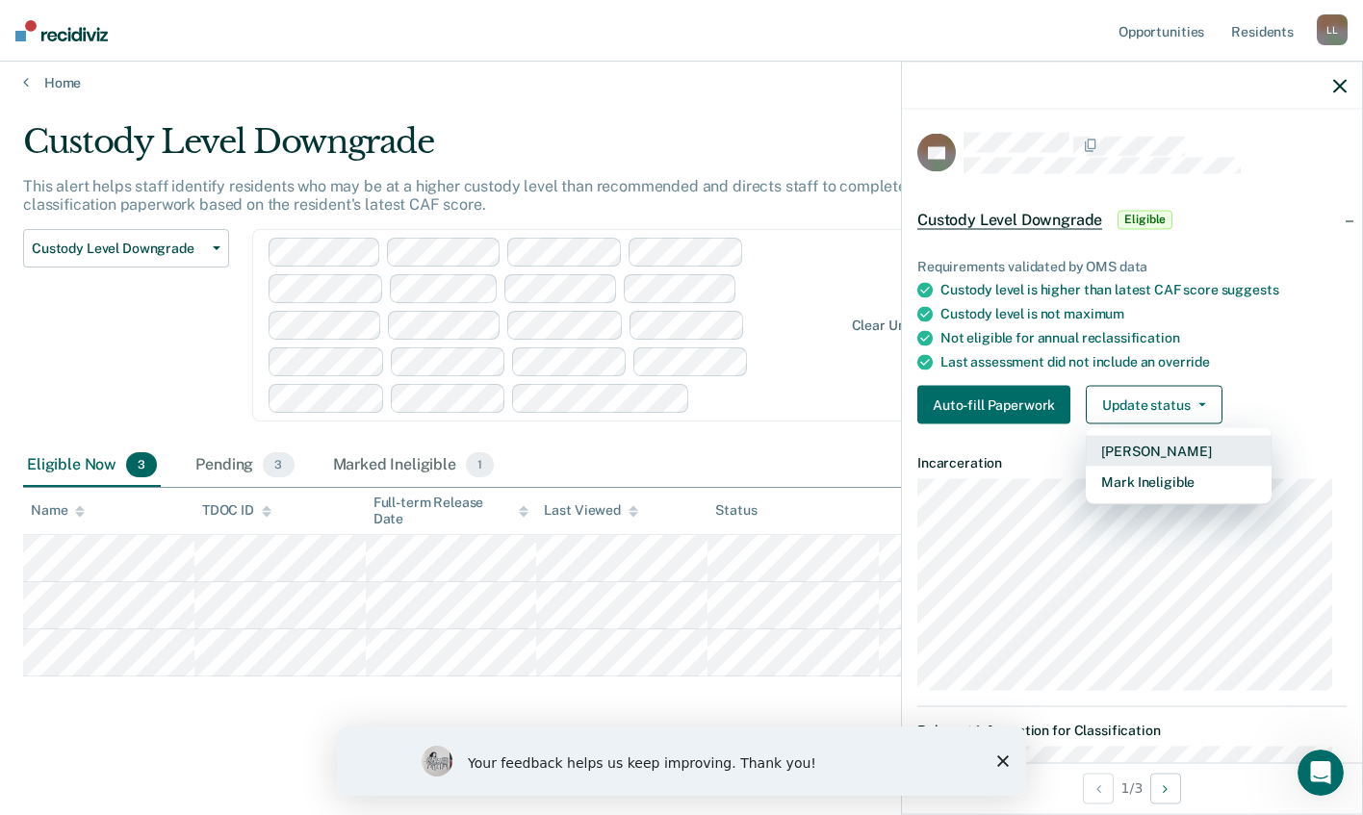
click at [1156, 447] on button "[PERSON_NAME]" at bounding box center [1178, 451] width 186 height 31
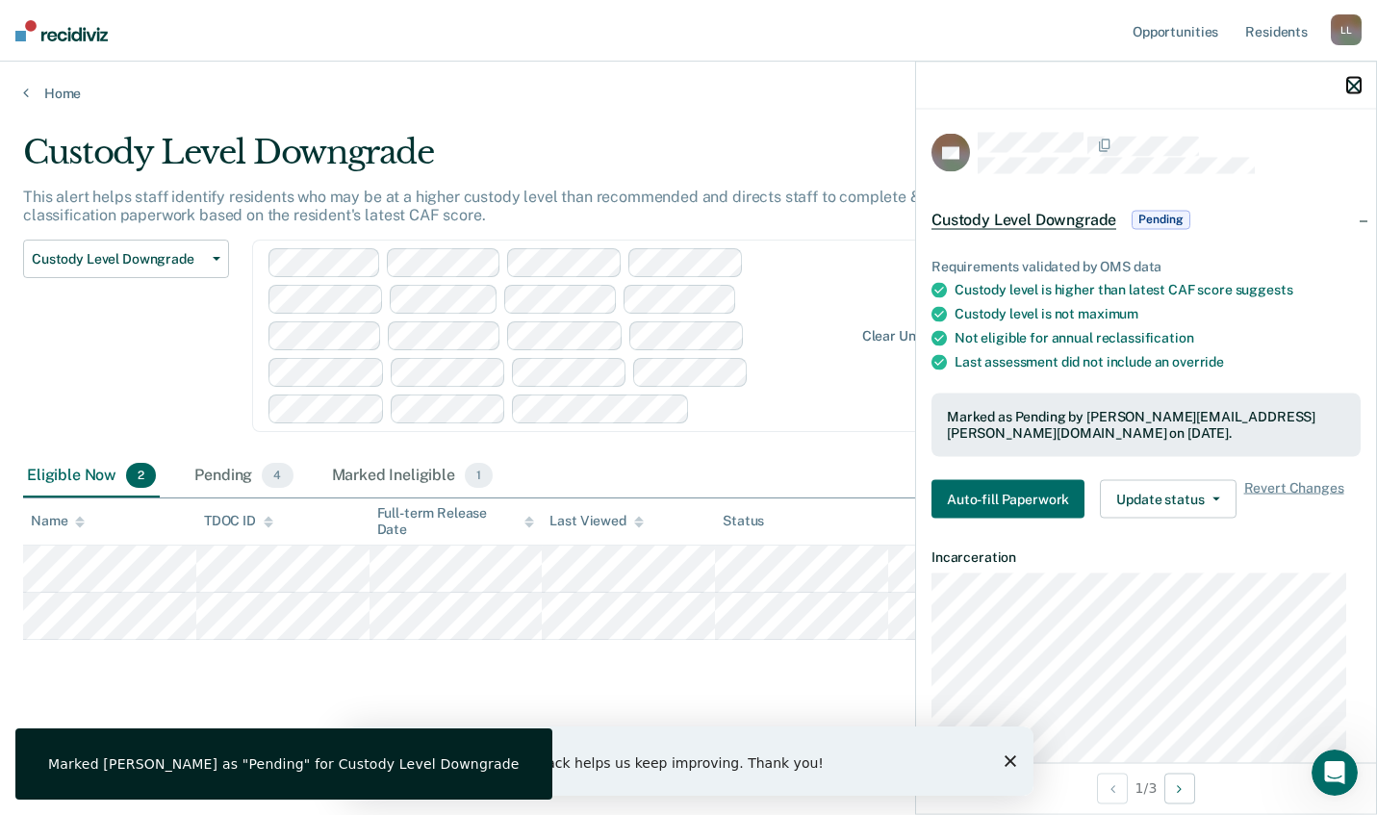
click at [1354, 81] on icon "button" at bounding box center [1353, 85] width 13 height 13
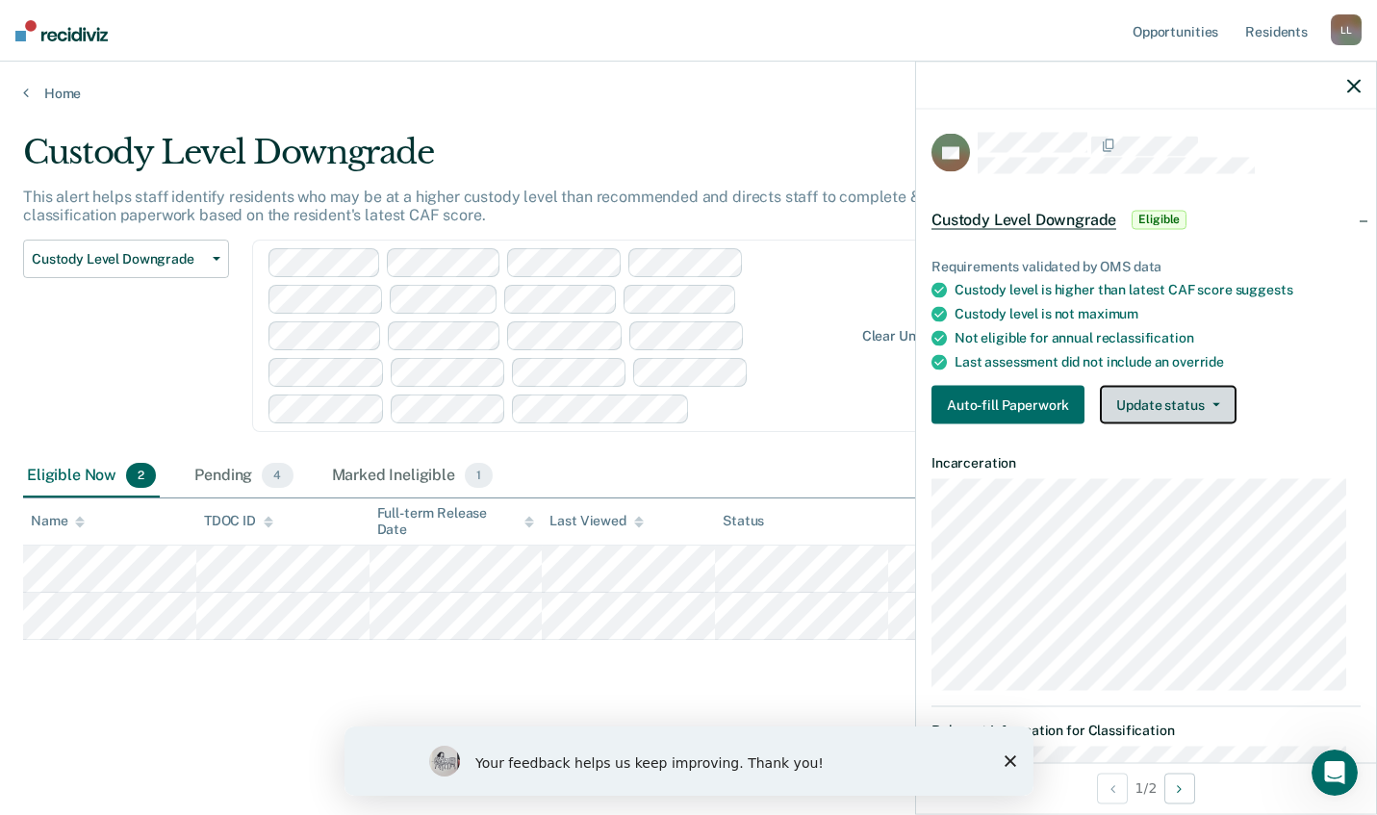
click at [1218, 395] on button "Update status" at bounding box center [1168, 405] width 136 height 38
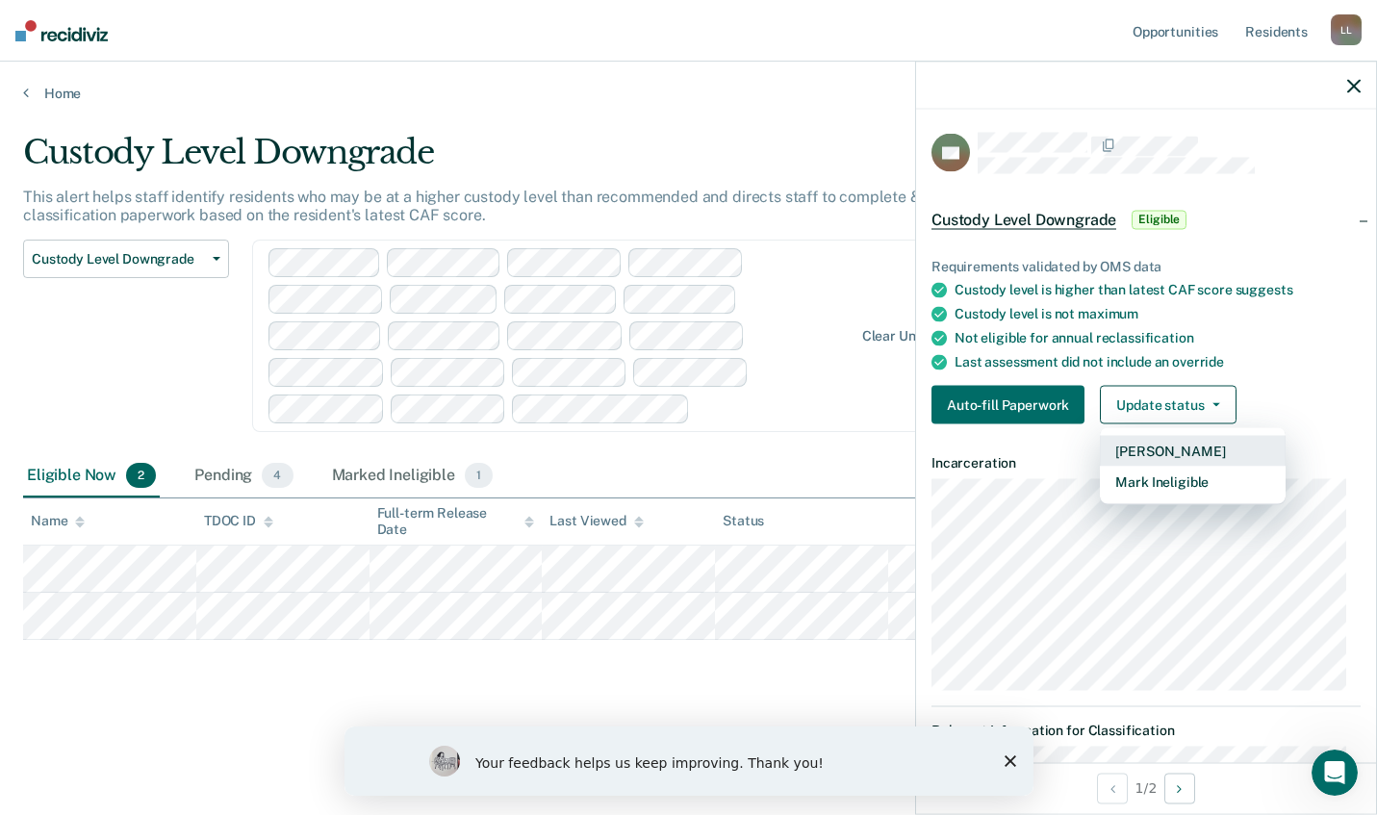
click at [1200, 456] on button "[PERSON_NAME]" at bounding box center [1193, 451] width 186 height 31
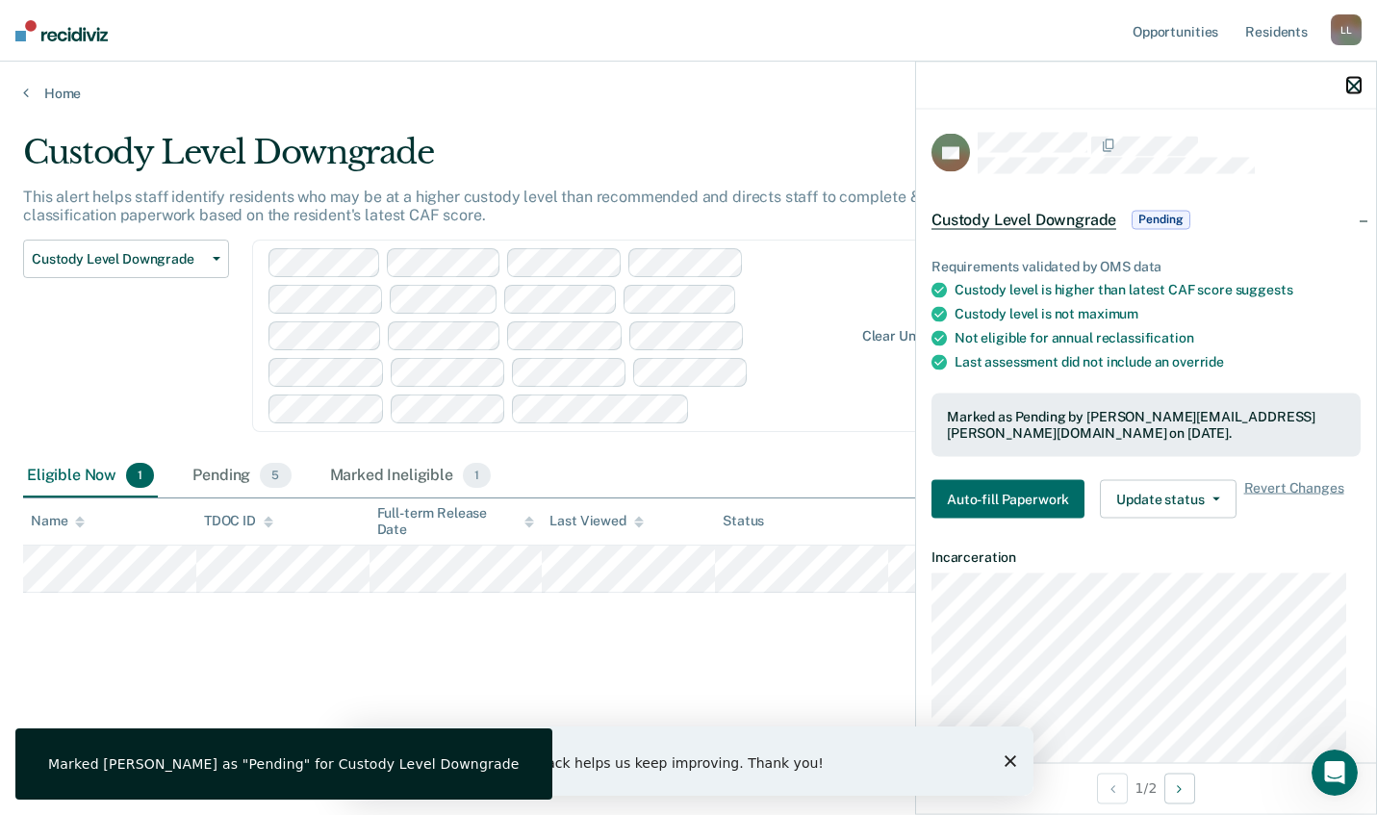
click at [1353, 81] on icon "button" at bounding box center [1353, 85] width 13 height 13
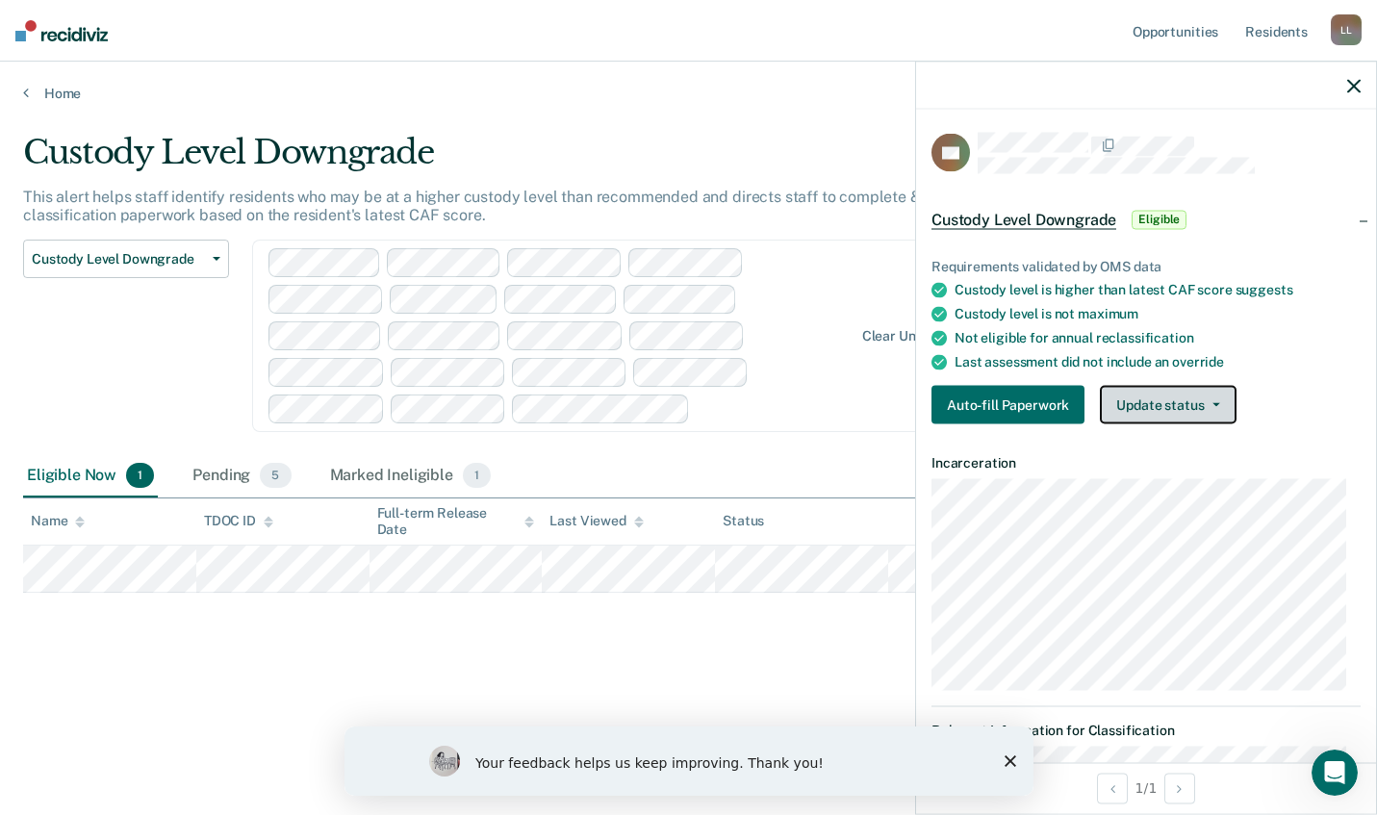
click at [1164, 412] on button "Update status" at bounding box center [1168, 405] width 136 height 38
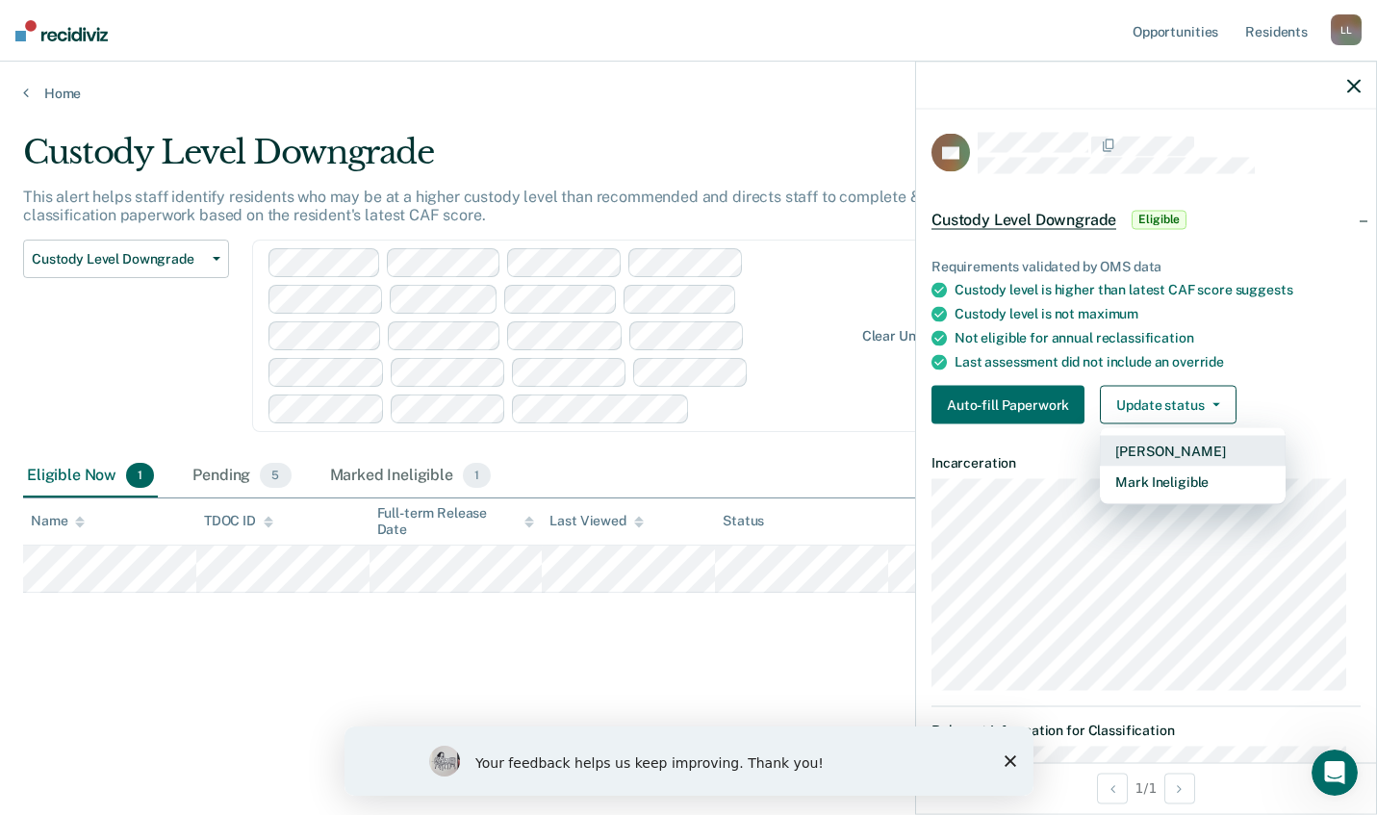
click at [1175, 454] on button "[PERSON_NAME]" at bounding box center [1193, 451] width 186 height 31
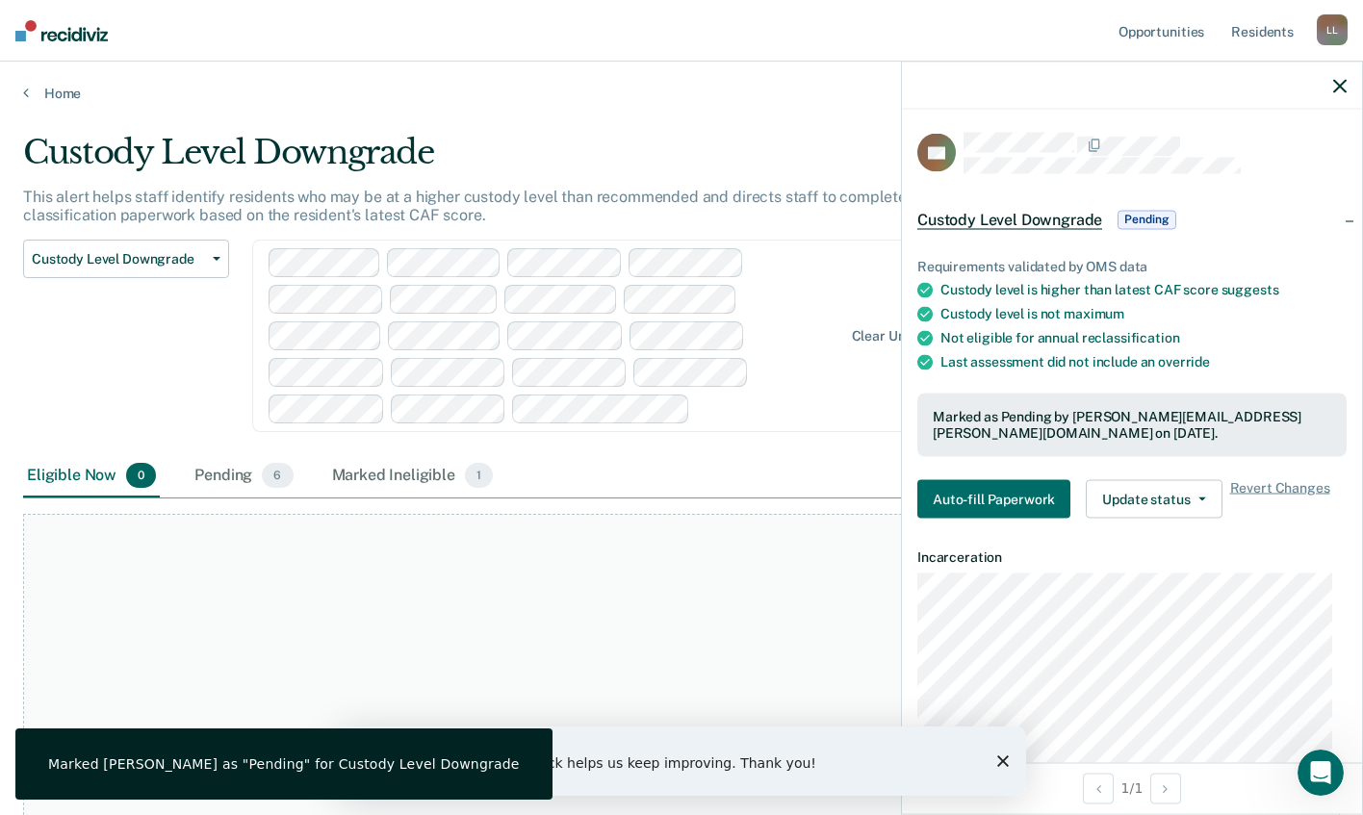
click at [685, 581] on div "At this time, there are no residents who are Eligible Now. Please navigate to o…" at bounding box center [681, 775] width 1316 height 523
click at [1338, 72] on div at bounding box center [1132, 86] width 460 height 48
click at [1338, 83] on icon "button" at bounding box center [1339, 85] width 13 height 13
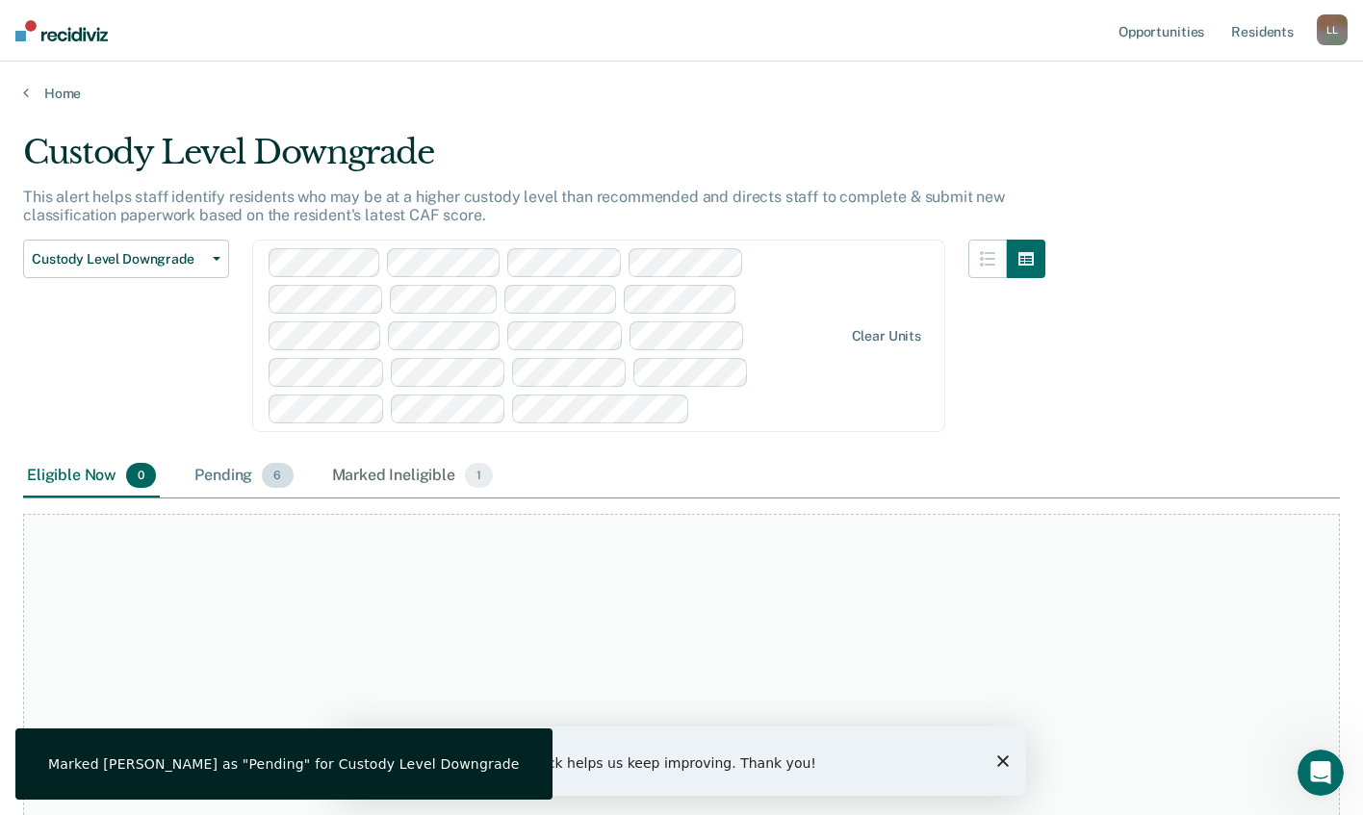
click at [211, 463] on div "Pending 6" at bounding box center [244, 476] width 106 height 42
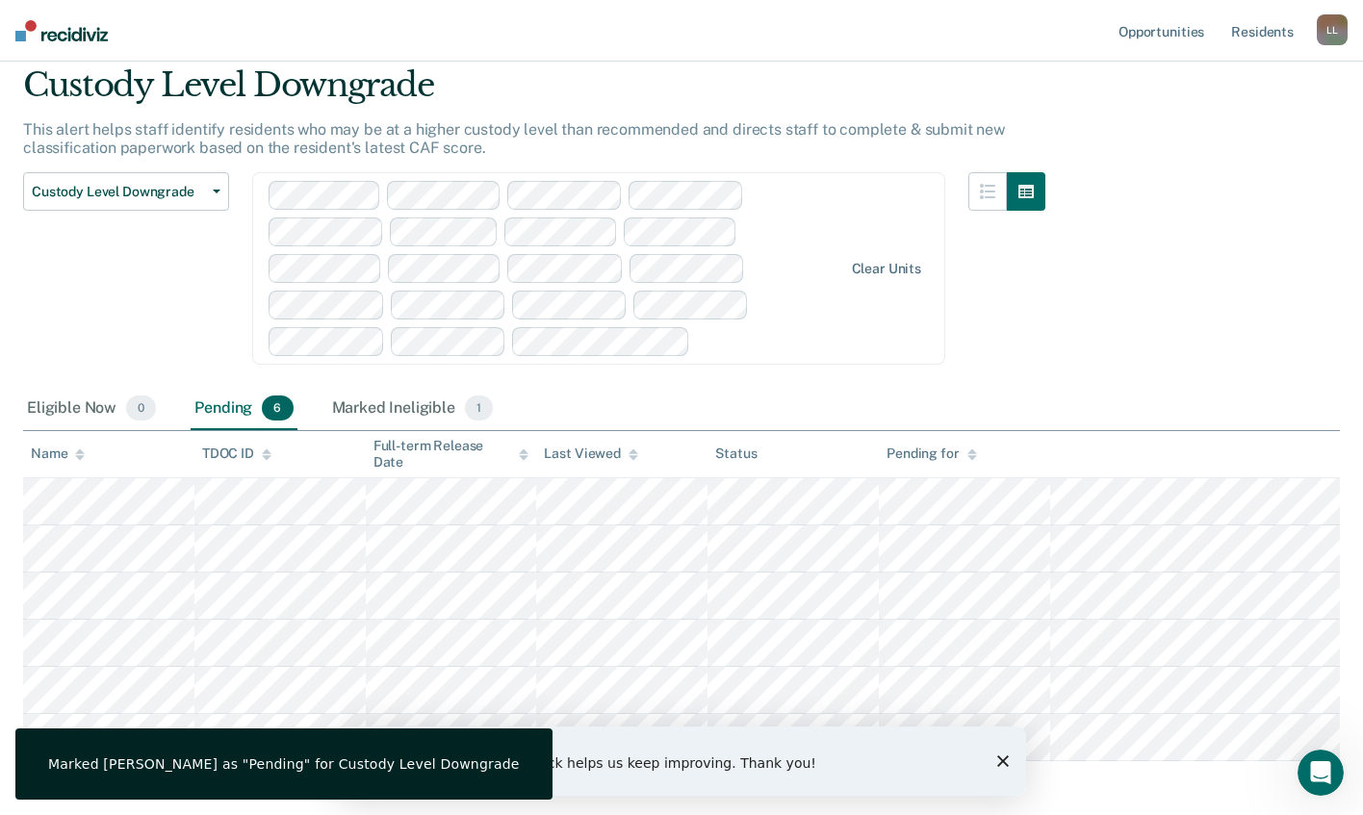
scroll to position [152, 0]
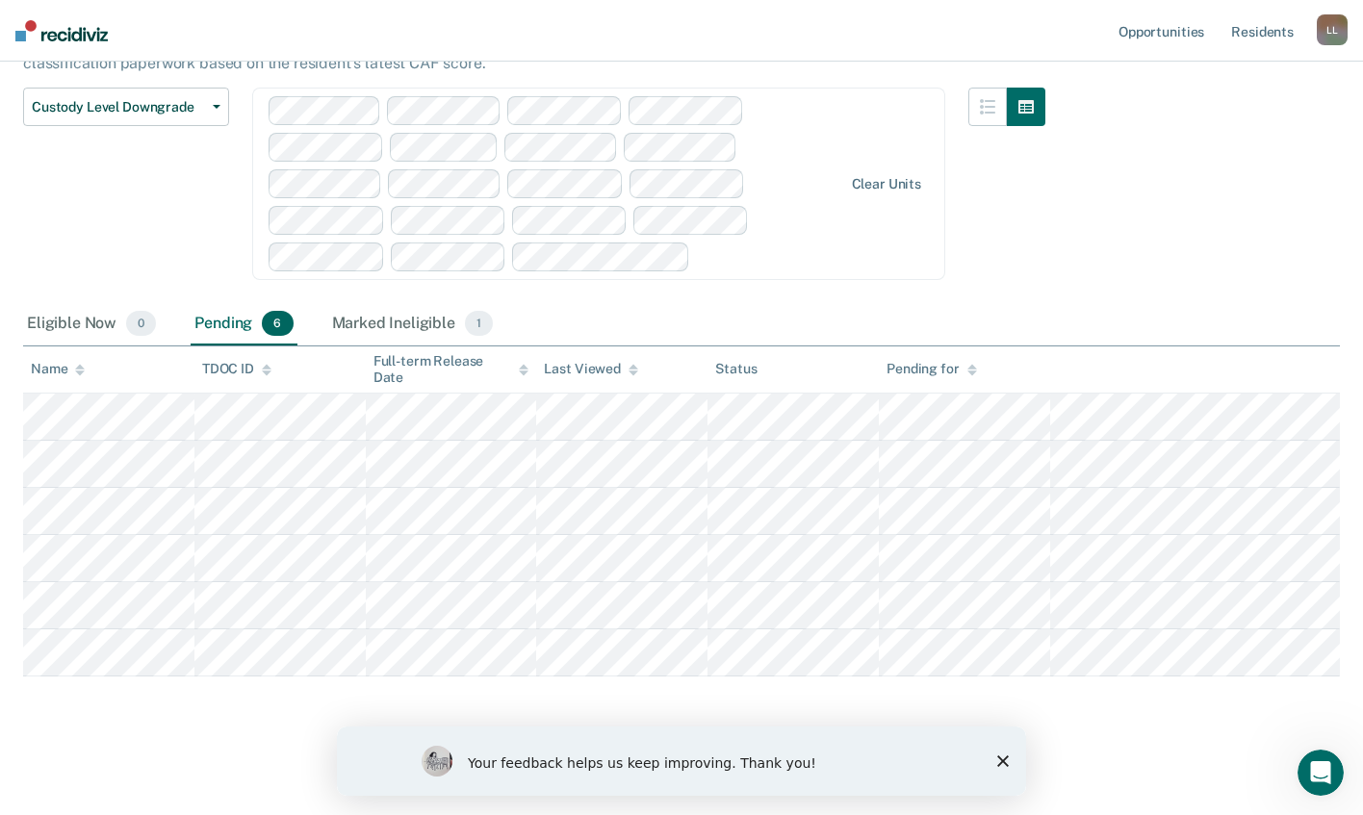
click at [1003, 762] on polygon "Close survey" at bounding box center [1003, 761] width 12 height 12
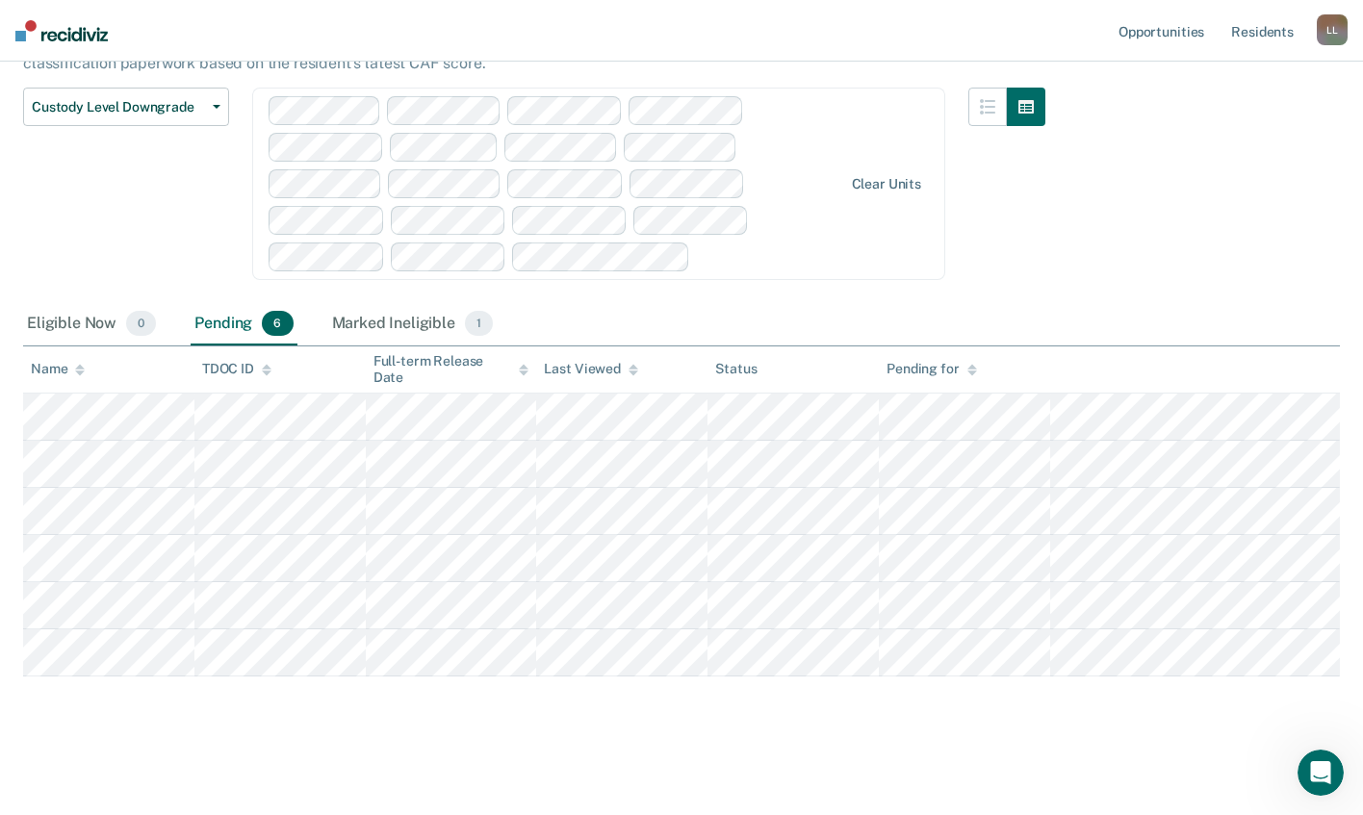
scroll to position [0, 0]
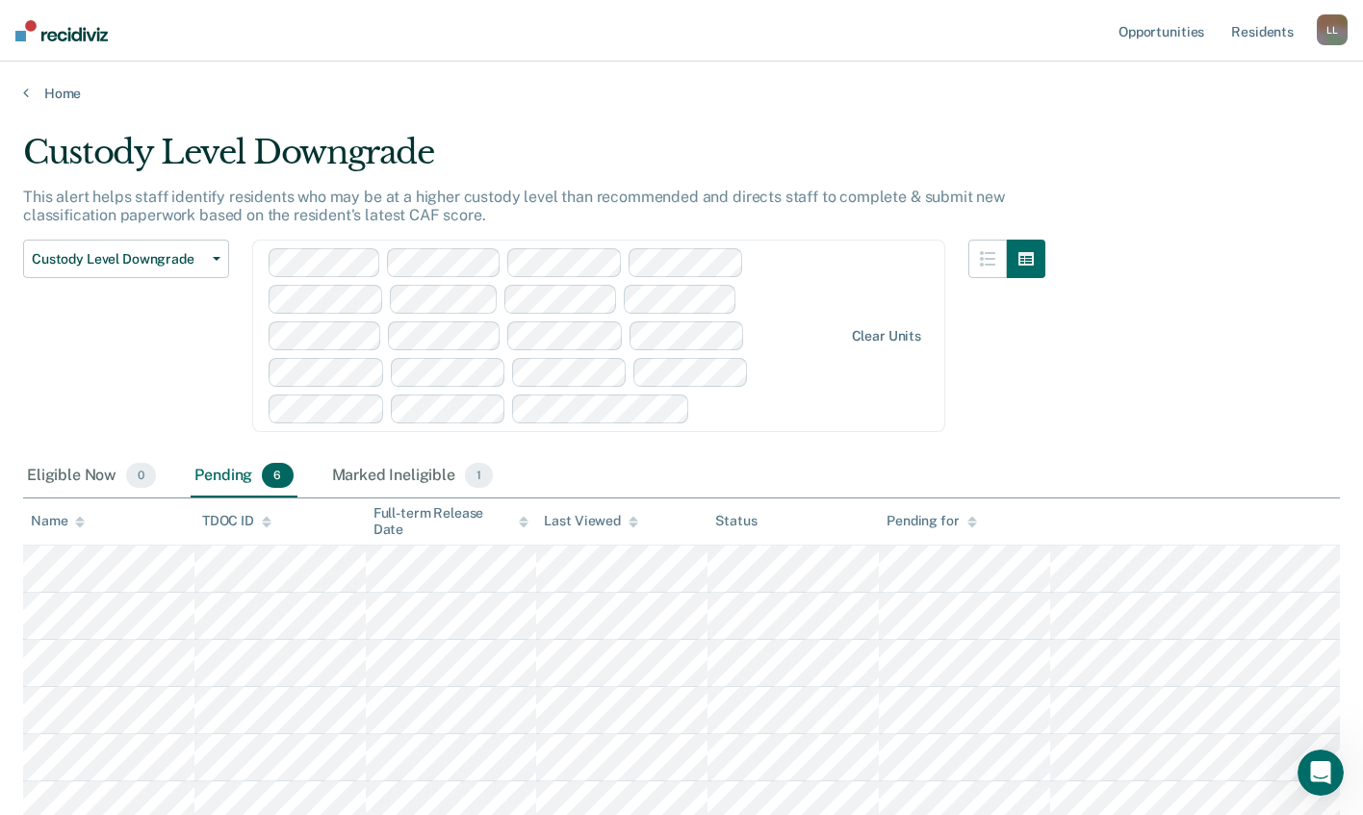
click at [759, 410] on div at bounding box center [770, 408] width 144 height 22
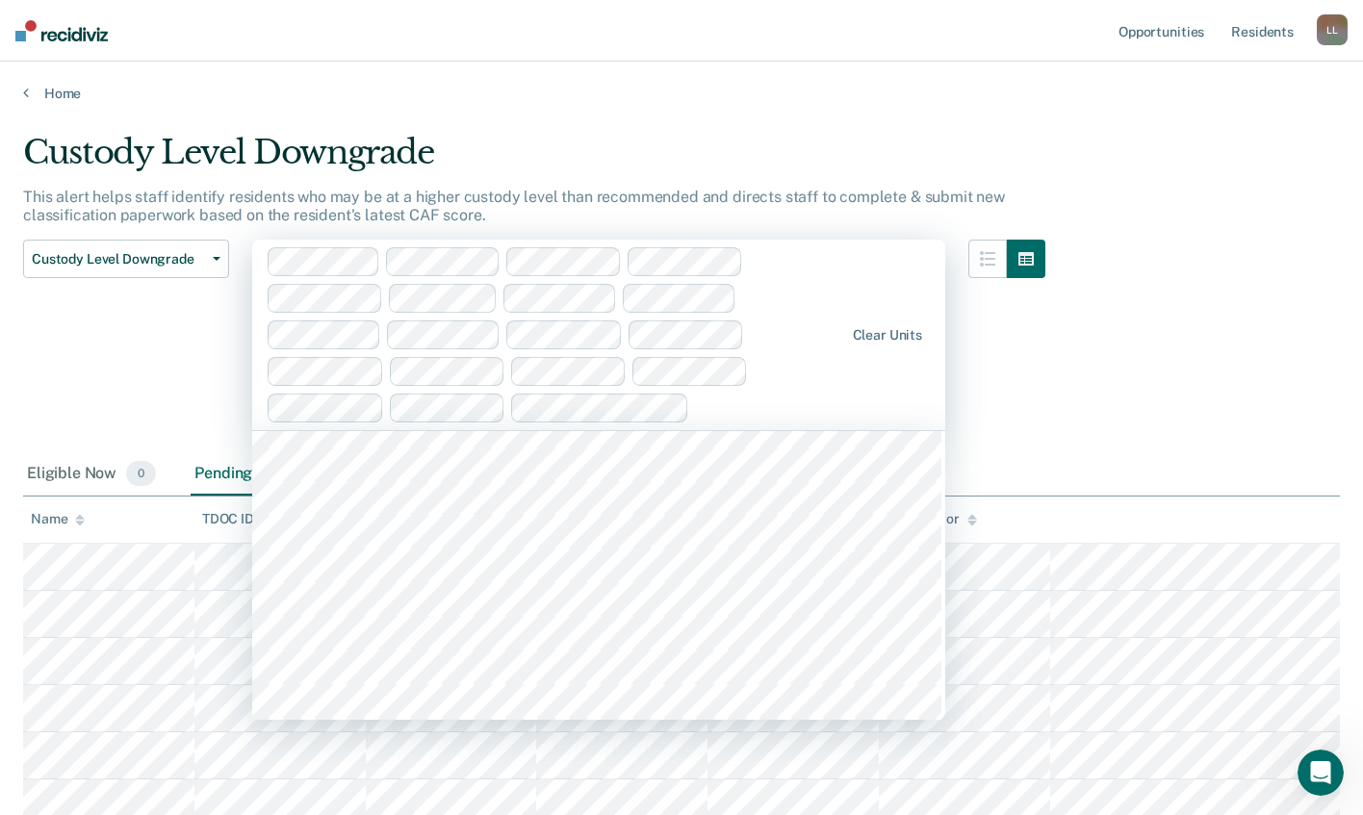
scroll to position [11547, 0]
click at [1163, 338] on div "Custody Level Downgrade This alert helps staff identify residents who may be at…" at bounding box center [681, 477] width 1316 height 688
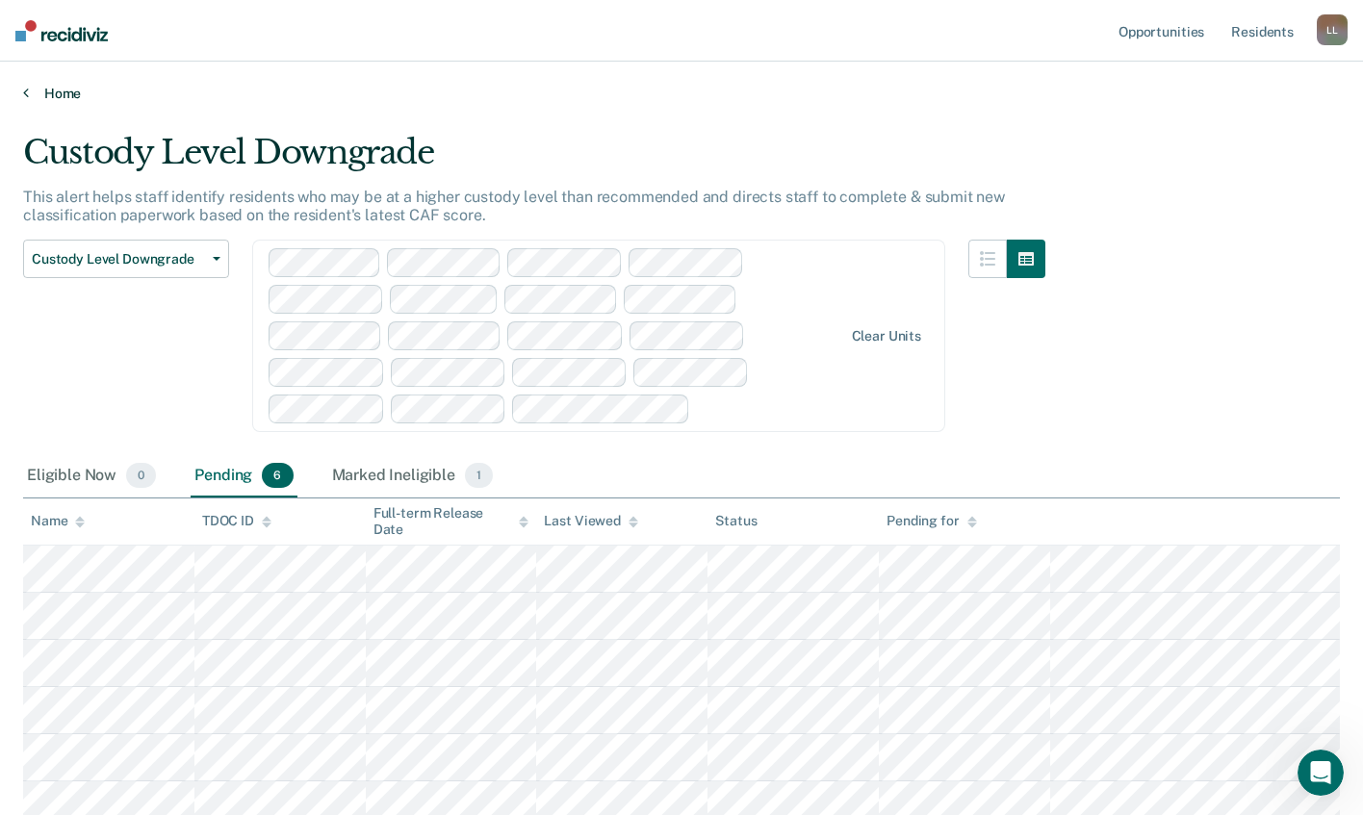
click at [59, 90] on link "Home" at bounding box center [681, 93] width 1316 height 17
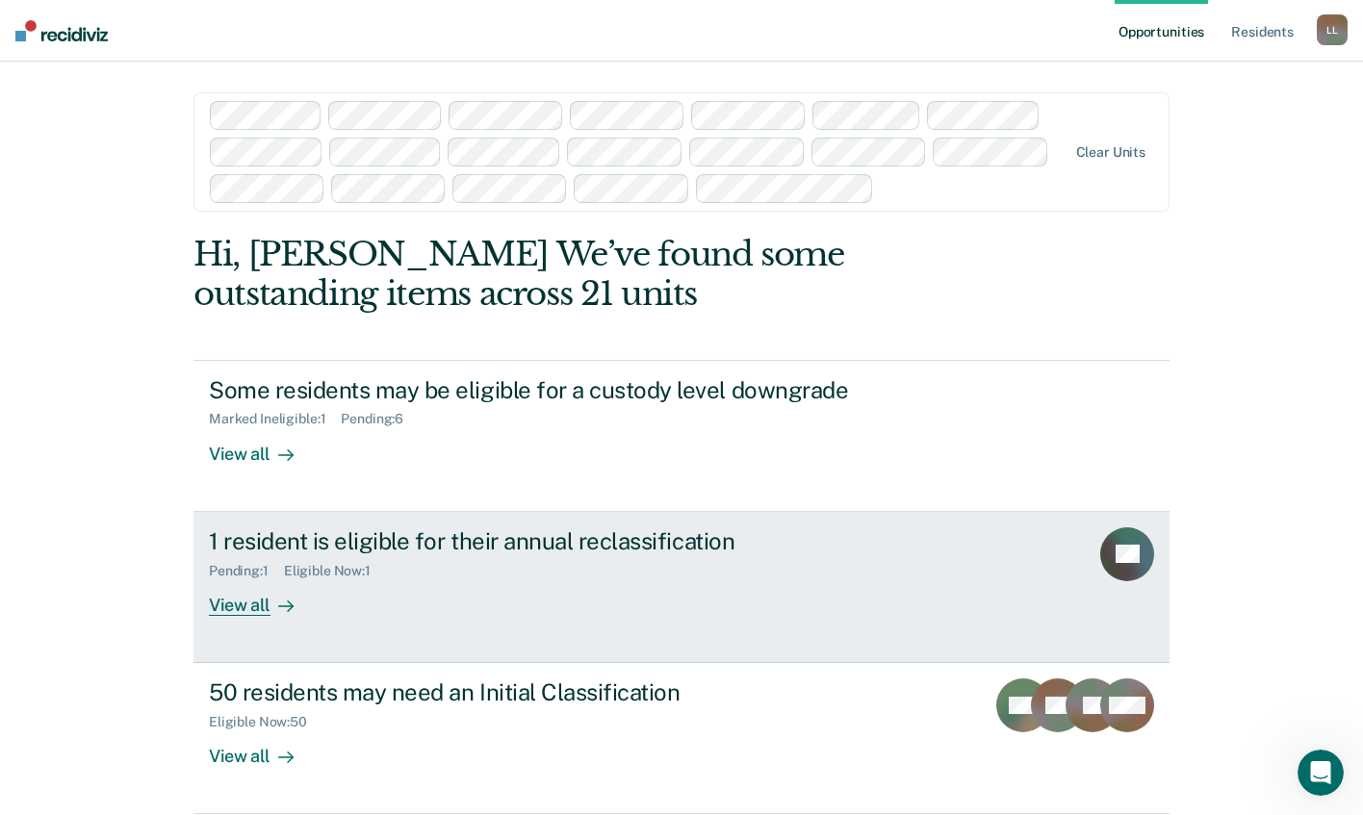
click at [233, 609] on div "View all" at bounding box center [263, 597] width 108 height 38
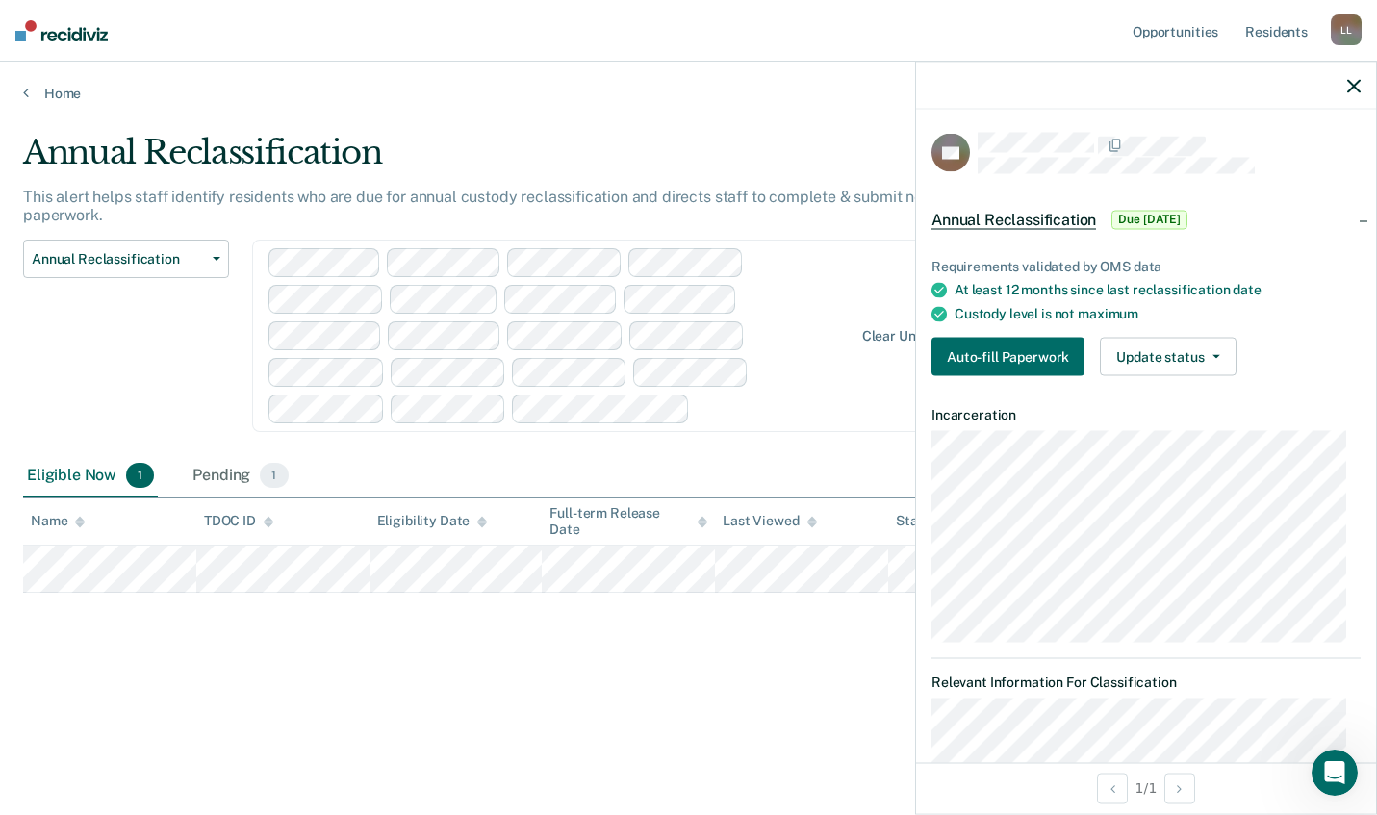
click at [344, 740] on main "Annual Reclassification This alert helps staff identify residents who are due f…" at bounding box center [688, 455] width 1377 height 707
click at [60, 92] on link "Home" at bounding box center [688, 93] width 1331 height 17
